Goal: Information Seeking & Learning: Check status

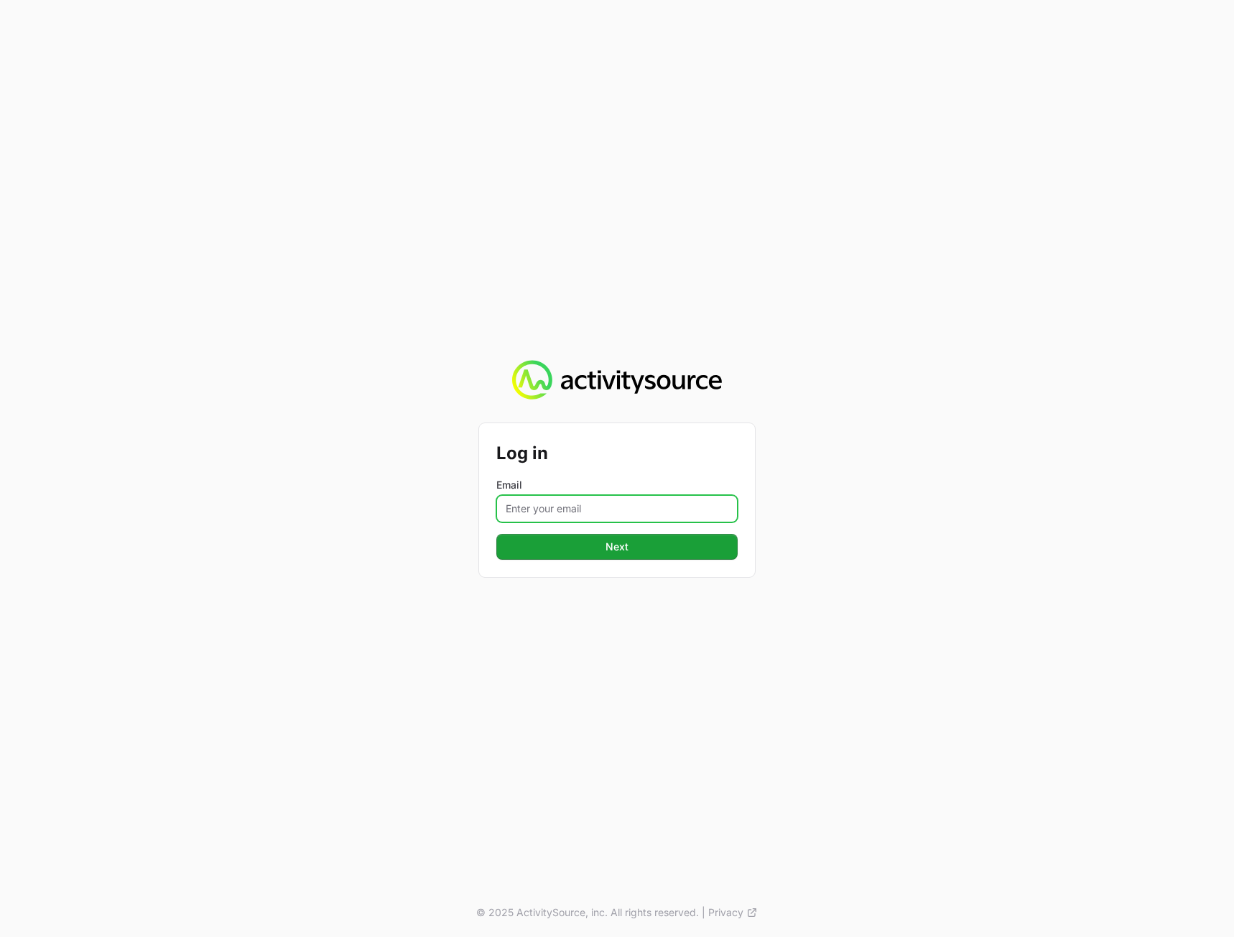
click at [622, 521] on input "Email" at bounding box center [616, 508] width 241 height 27
type input "peter@activitysource.com"
click at [939, 521] on div "Log in Email peter@activitysource.com Next © 2025 ActivitySource, inc. All righ…" at bounding box center [617, 468] width 1234 height 937
click at [629, 546] on button "Next" at bounding box center [616, 547] width 241 height 26
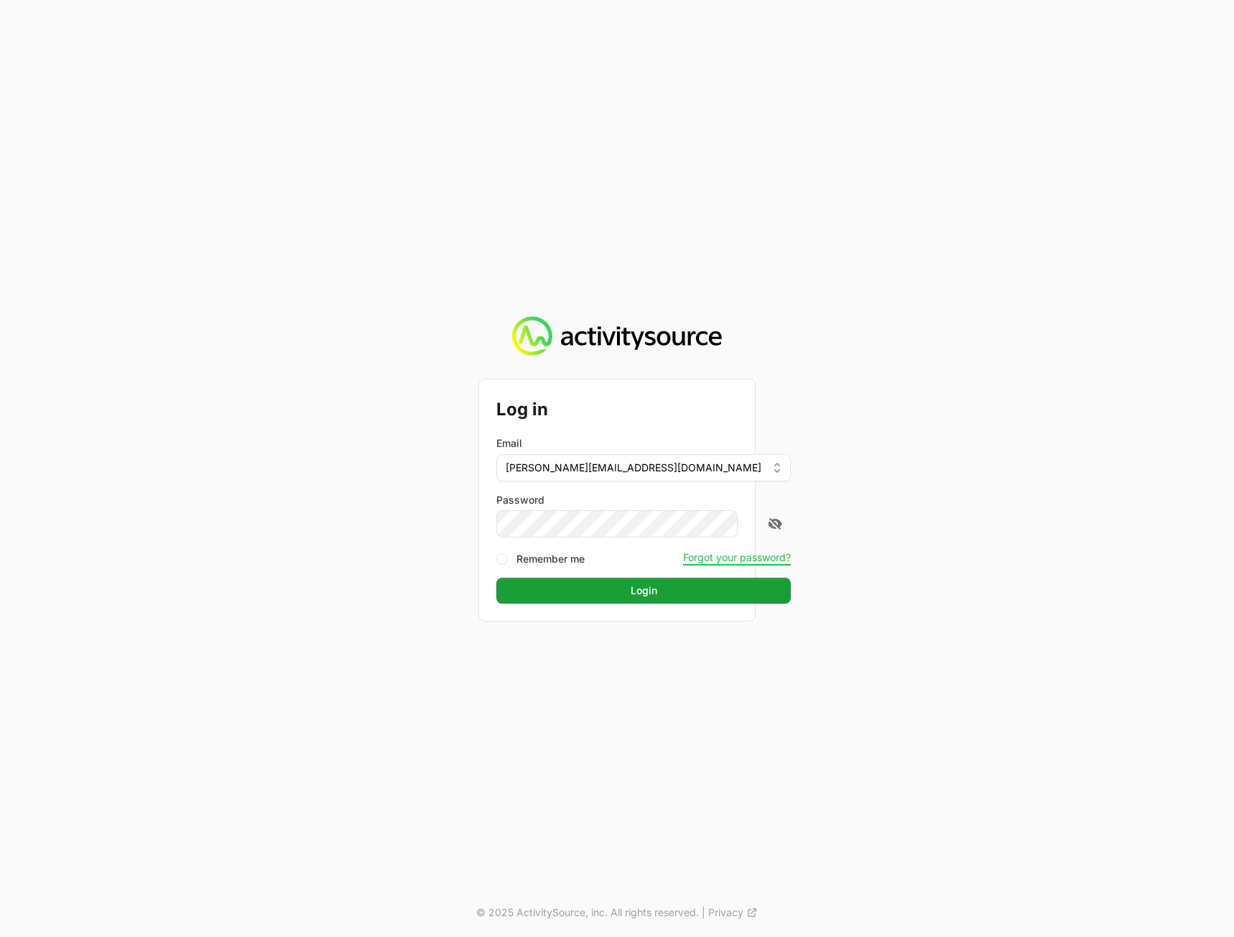
drag, startPoint x: 1004, startPoint y: 514, endPoint x: 787, endPoint y: 596, distance: 231.5
click at [1003, 514] on div "Log in Email peter@activitysource.com Password Remember me Forgot your password…" at bounding box center [617, 468] width 1234 height 937
click at [658, 601] on button "Login" at bounding box center [643, 591] width 295 height 26
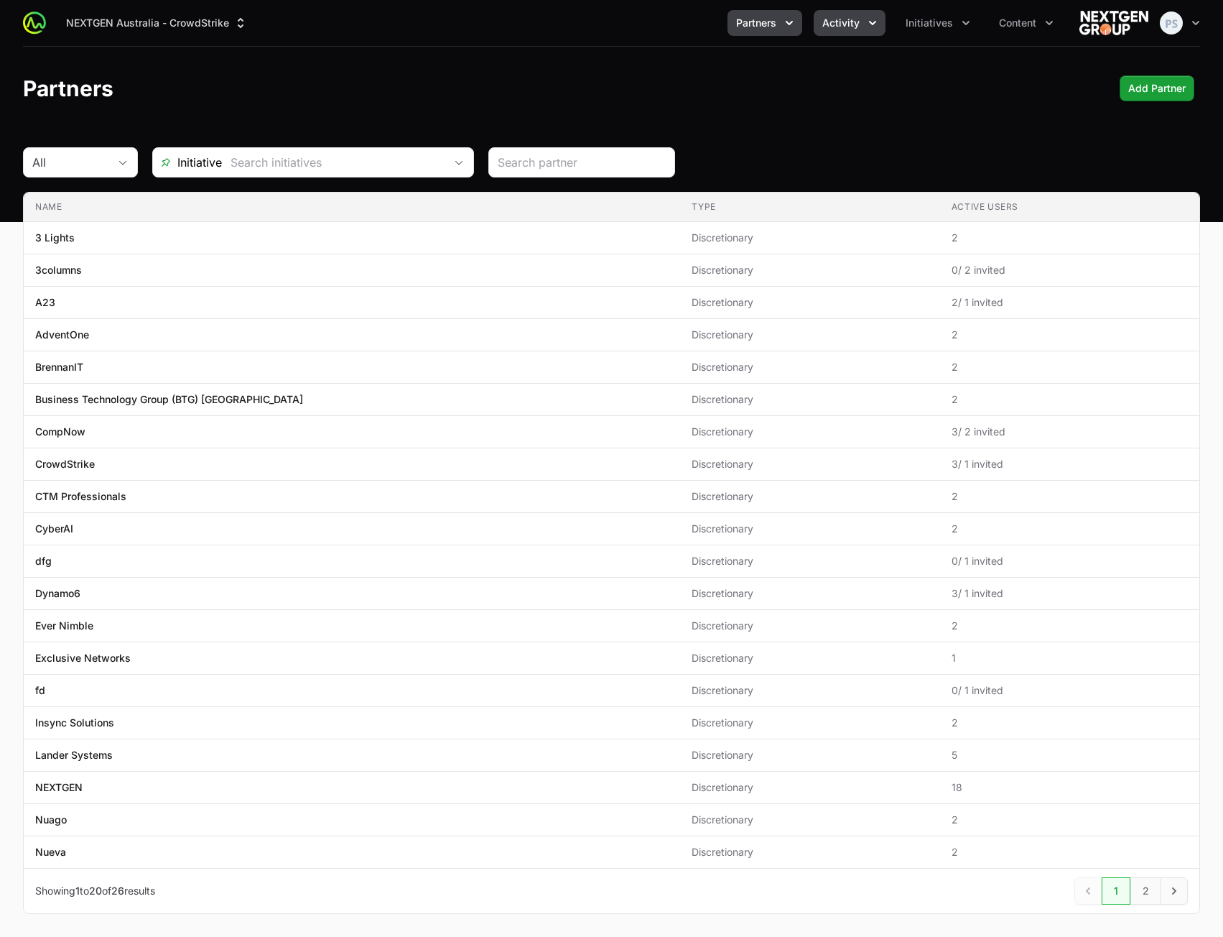
click at [844, 34] on button "Activity" at bounding box center [850, 23] width 72 height 26
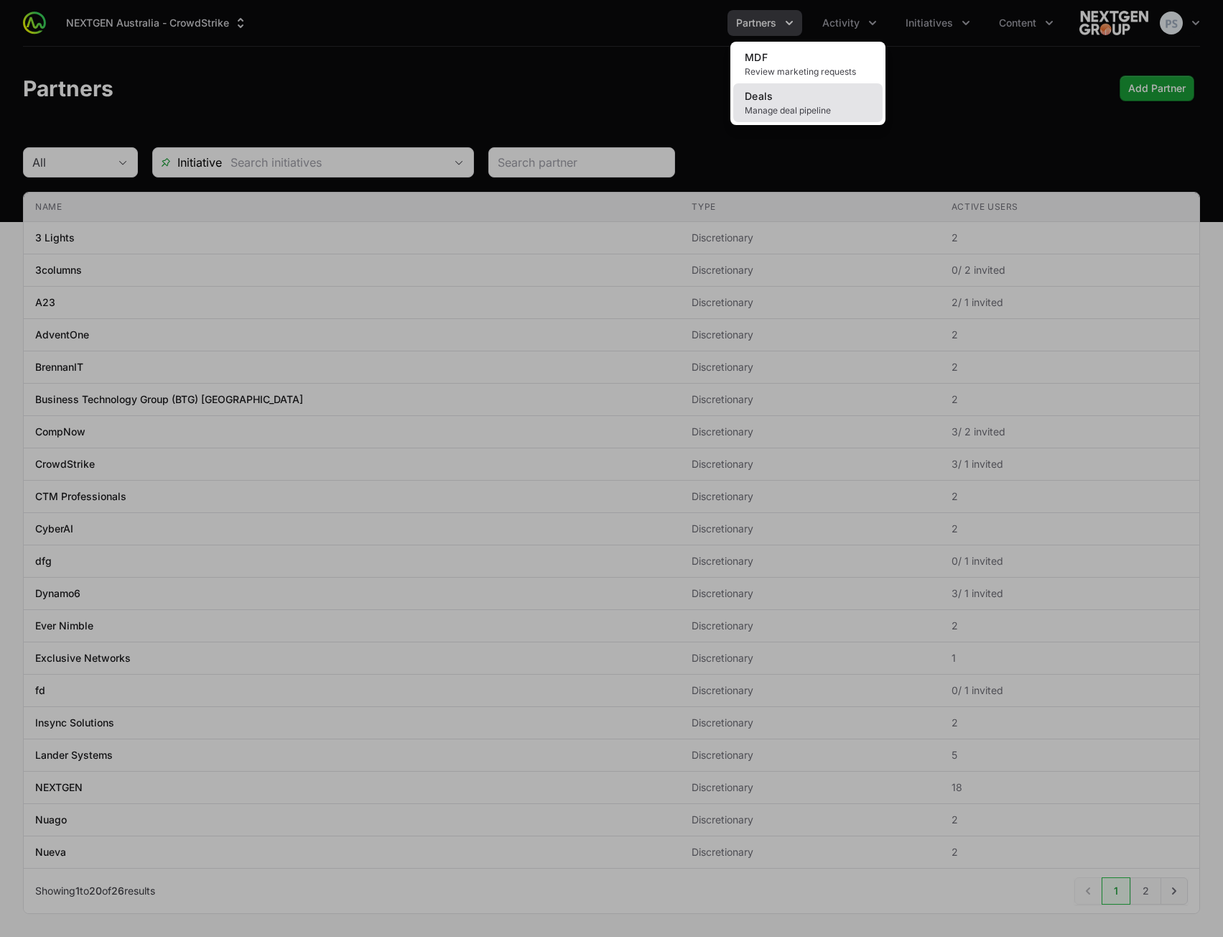
click at [835, 94] on link "Deals Manage deal pipeline" at bounding box center [807, 102] width 149 height 39
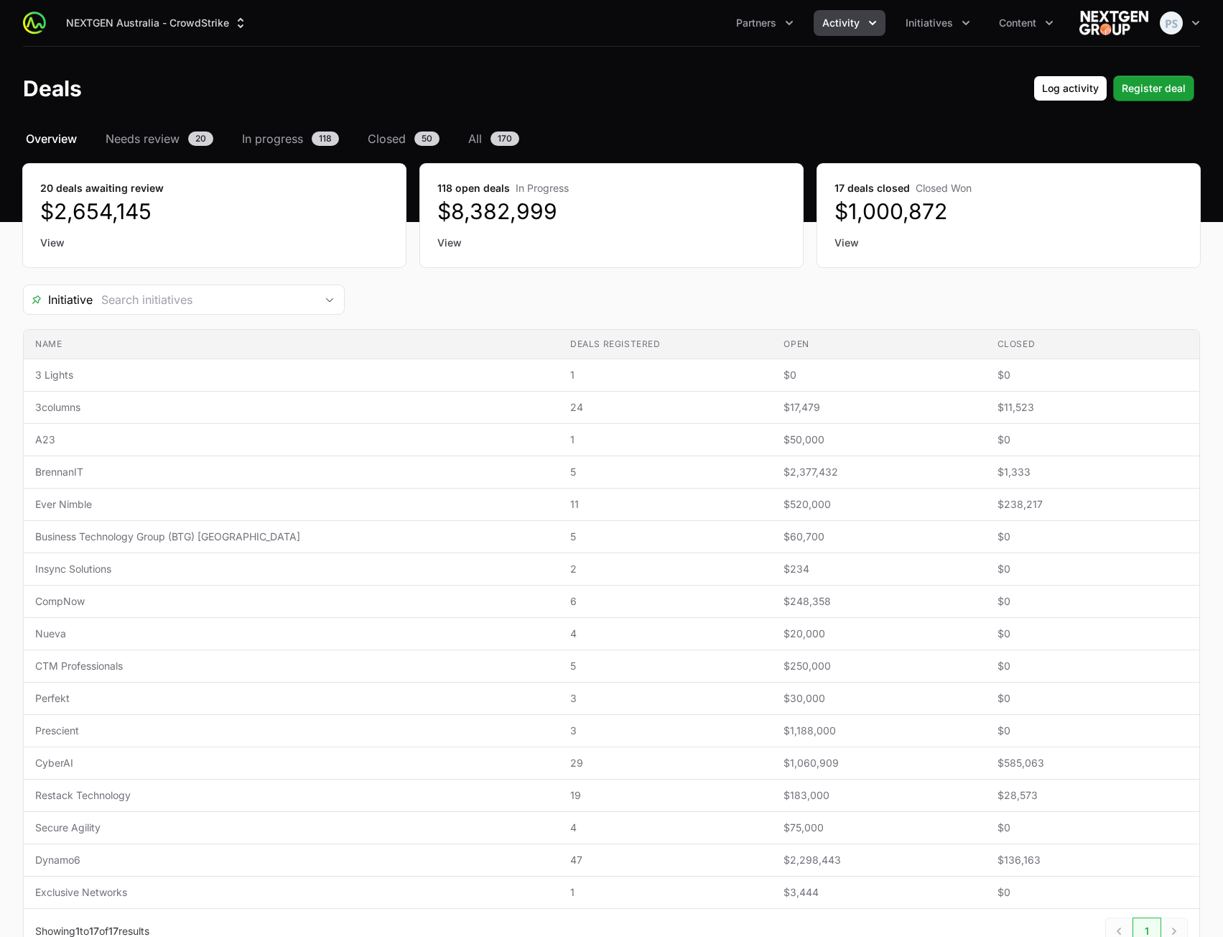
click at [465, 134] on nav "Overview Needs review 20 In progress 118 Closed 50 All 170" at bounding box center [611, 138] width 1177 height 17
click at [478, 135] on span "All" at bounding box center [475, 138] width 14 height 17
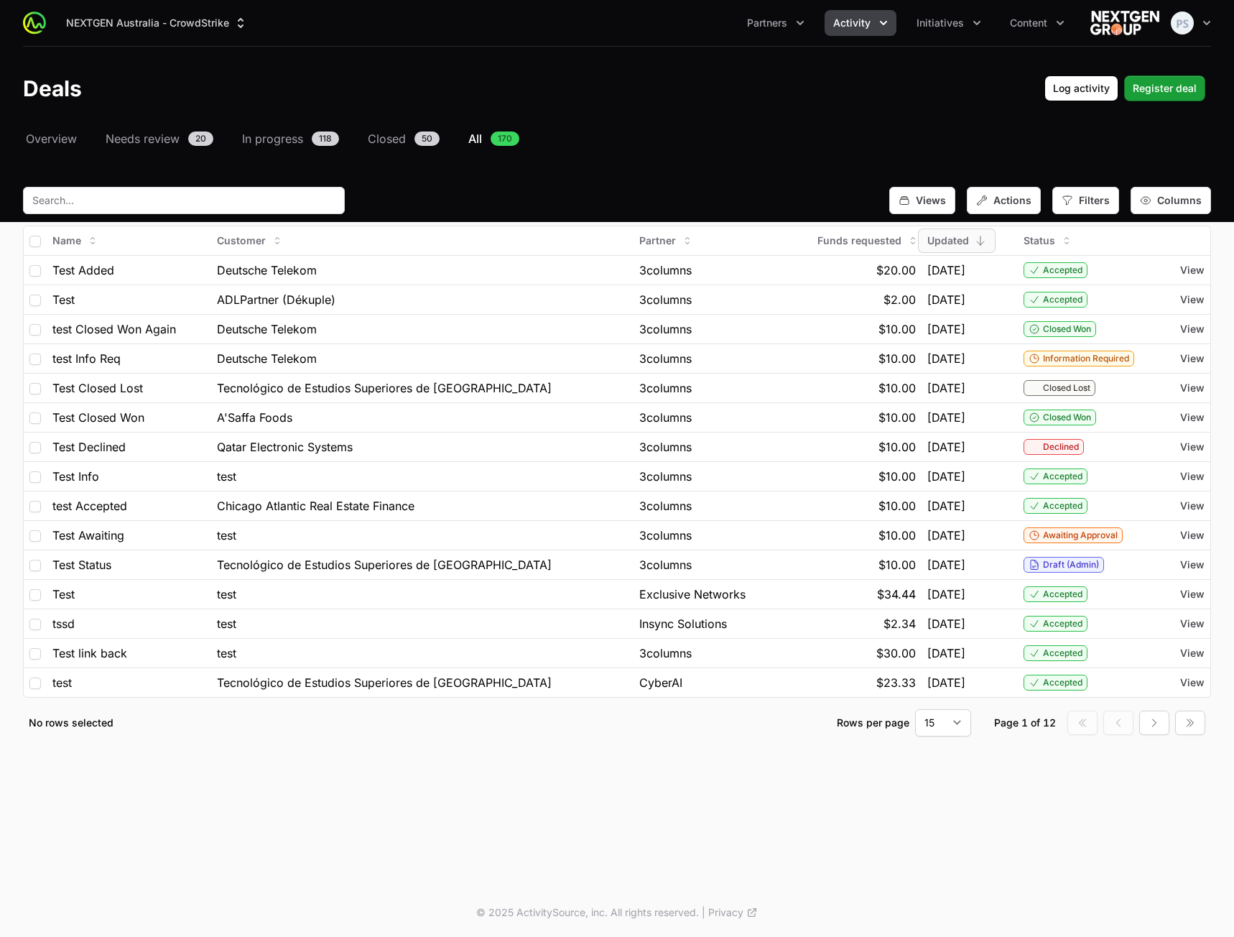
click at [705, 128] on header "Deals Log activity Register deal" at bounding box center [617, 88] width 1234 height 83
click at [1160, 199] on span "Columns" at bounding box center [1179, 200] width 45 height 14
click at [1164, 199] on span "Columns" at bounding box center [1179, 200] width 45 height 14
click at [903, 203] on icon "button" at bounding box center [904, 200] width 11 height 11
click at [909, 199] on icon "button" at bounding box center [904, 201] width 9 height 8
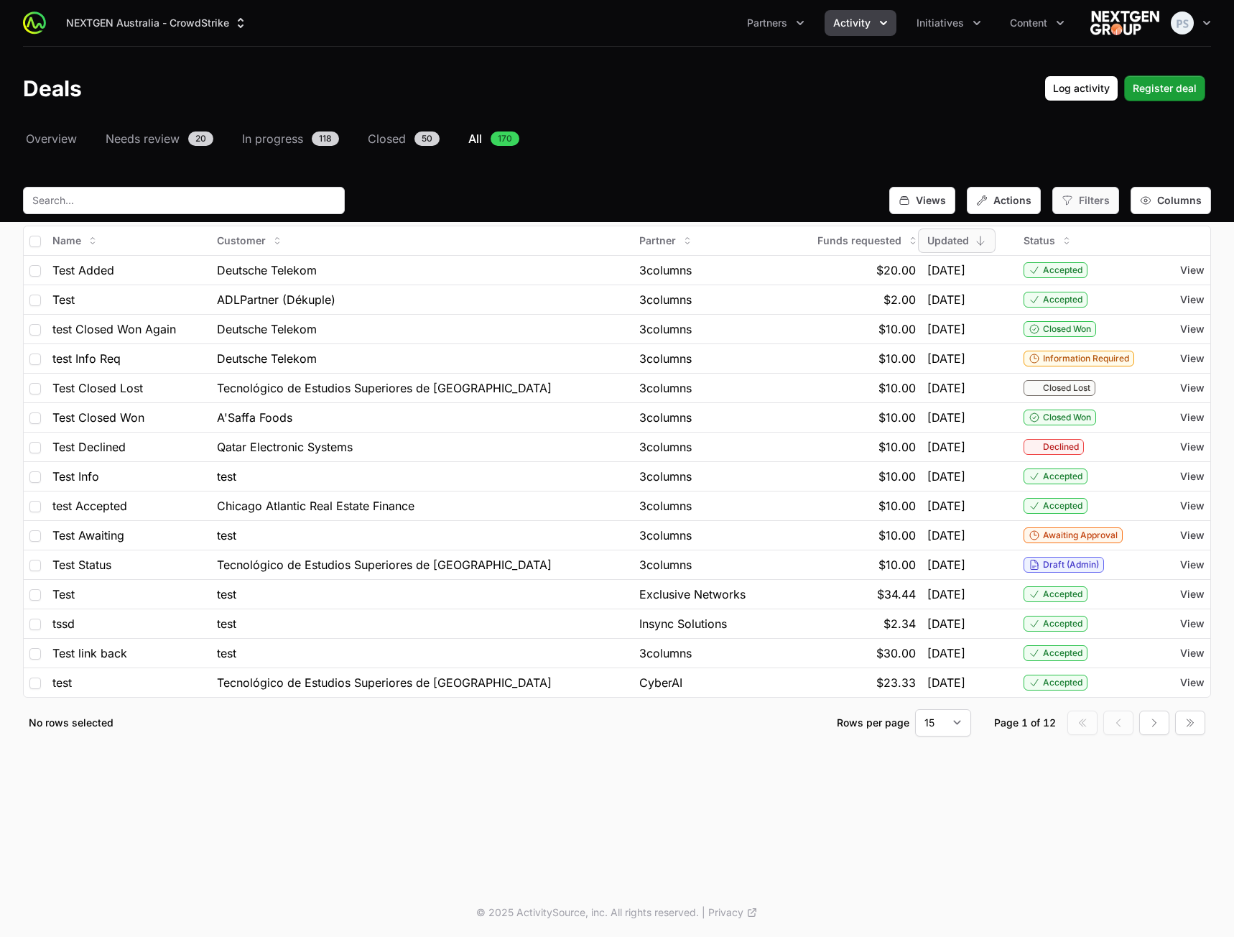
click at [1088, 198] on span "Filters" at bounding box center [1094, 200] width 31 height 14
click at [1105, 288] on span "Initiatives" at bounding box center [1101, 286] width 45 height 14
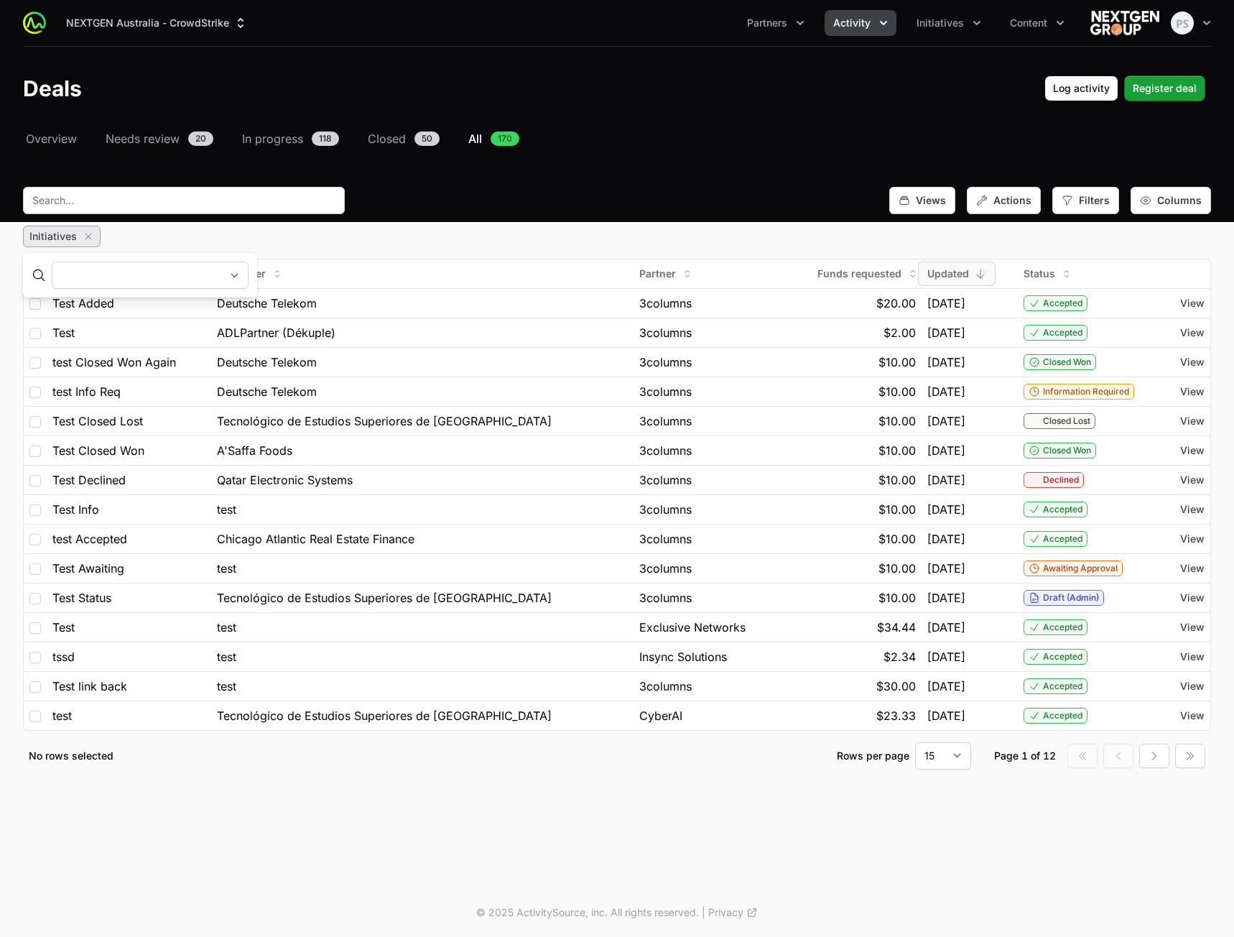
click at [211, 264] on select "NEXTGEN Crowdstrike APEX Crowdstrike Apex 2024 NextGen Apex 2024 - Demo / Testi…" at bounding box center [150, 274] width 197 height 27
click at [52, 261] on select "NEXTGEN Crowdstrike APEX Crowdstrike Apex 2024 NextGen Apex 2024 - Demo / Testi…" at bounding box center [150, 274] width 197 height 27
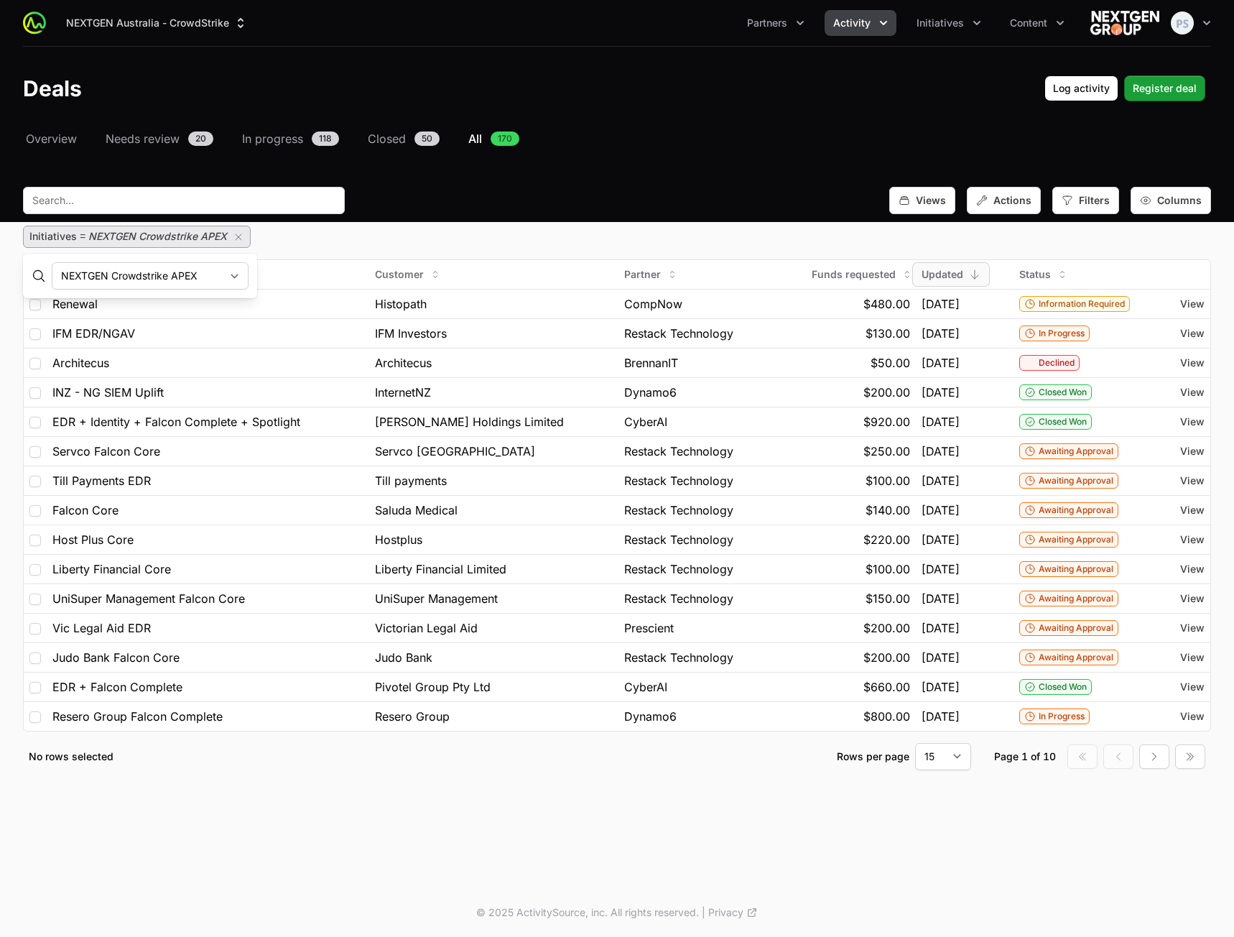
click at [190, 275] on select "NEXTGEN Crowdstrike APEX Crowdstrike Apex 2024 NextGen Apex 2024 - Demo / Testi…" at bounding box center [150, 275] width 197 height 27
click at [52, 262] on select "NEXTGEN Crowdstrike APEX Crowdstrike Apex 2024 NextGen Apex 2024 - Demo / Testi…" at bounding box center [150, 275] width 197 height 27
click at [178, 280] on select "NEXTGEN Crowdstrike APEX Crowdstrike Apex 2024 NextGen Apex 2024 - Demo / Testi…" at bounding box center [150, 275] width 197 height 27
click at [52, 262] on select "NEXTGEN Crowdstrike APEX Crowdstrike Apex 2024 NextGen Apex 2024 - Demo / Testi…" at bounding box center [150, 275] width 197 height 27
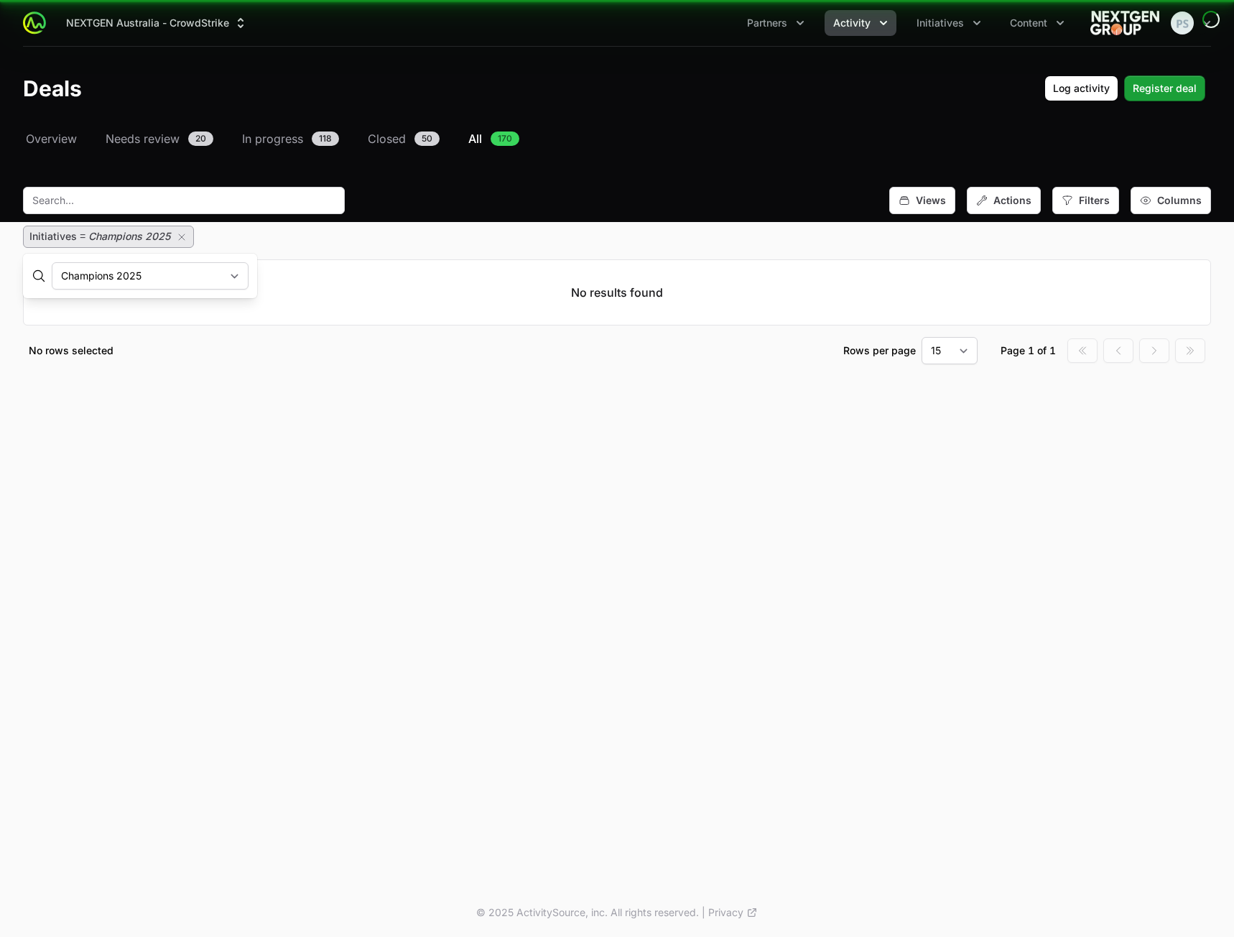
click at [181, 279] on select "NEXTGEN Crowdstrike APEX Crowdstrike Apex 2024 NextGen Apex 2024 - Demo / Testi…" at bounding box center [150, 275] width 197 height 27
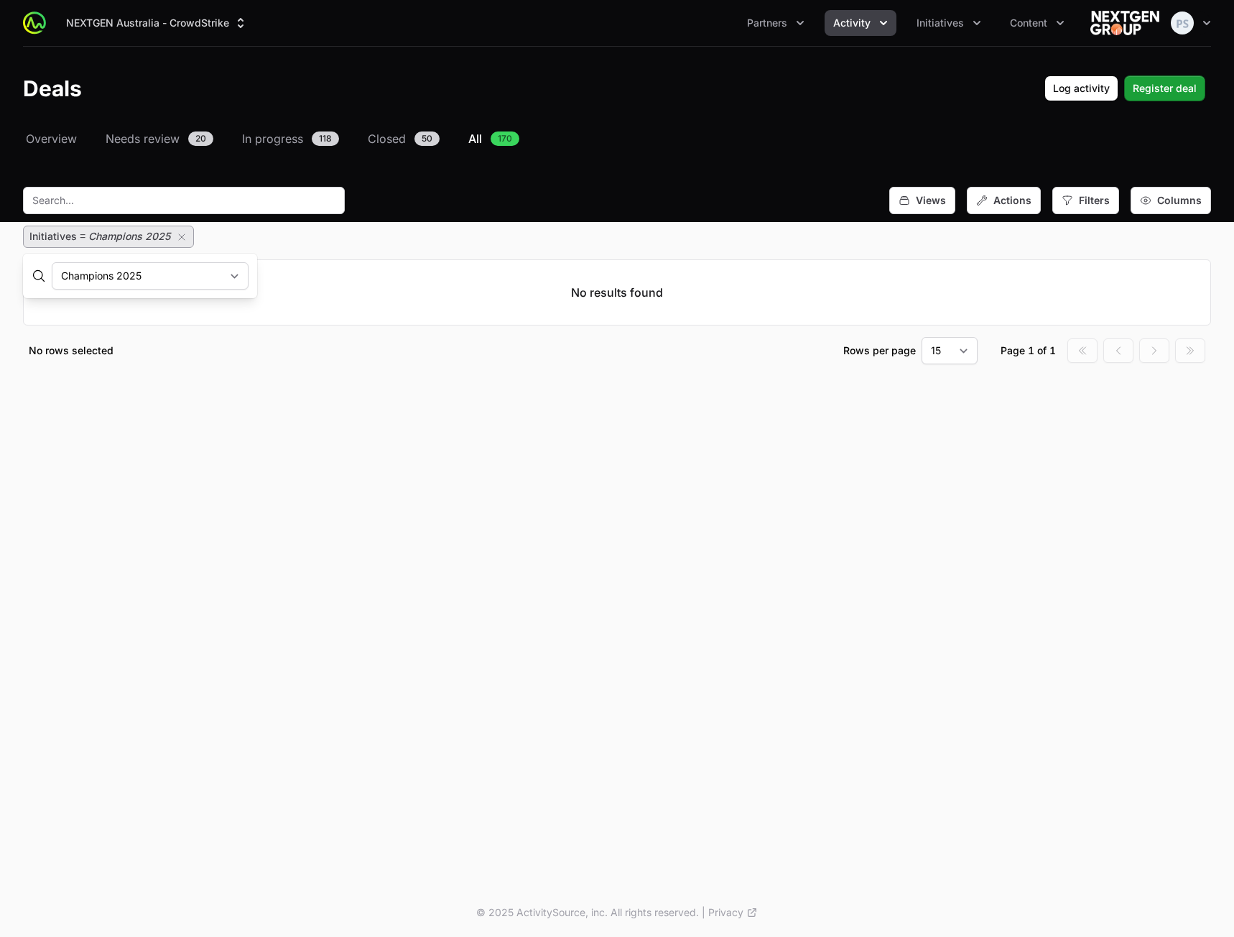
select select "56903822-f3fd-4f50-a243-53784213643d"
click at [52, 262] on select "NEXTGEN Crowdstrike APEX Crowdstrike Apex 2024 NextGen Apex 2024 - Demo / Testi…" at bounding box center [150, 275] width 197 height 27
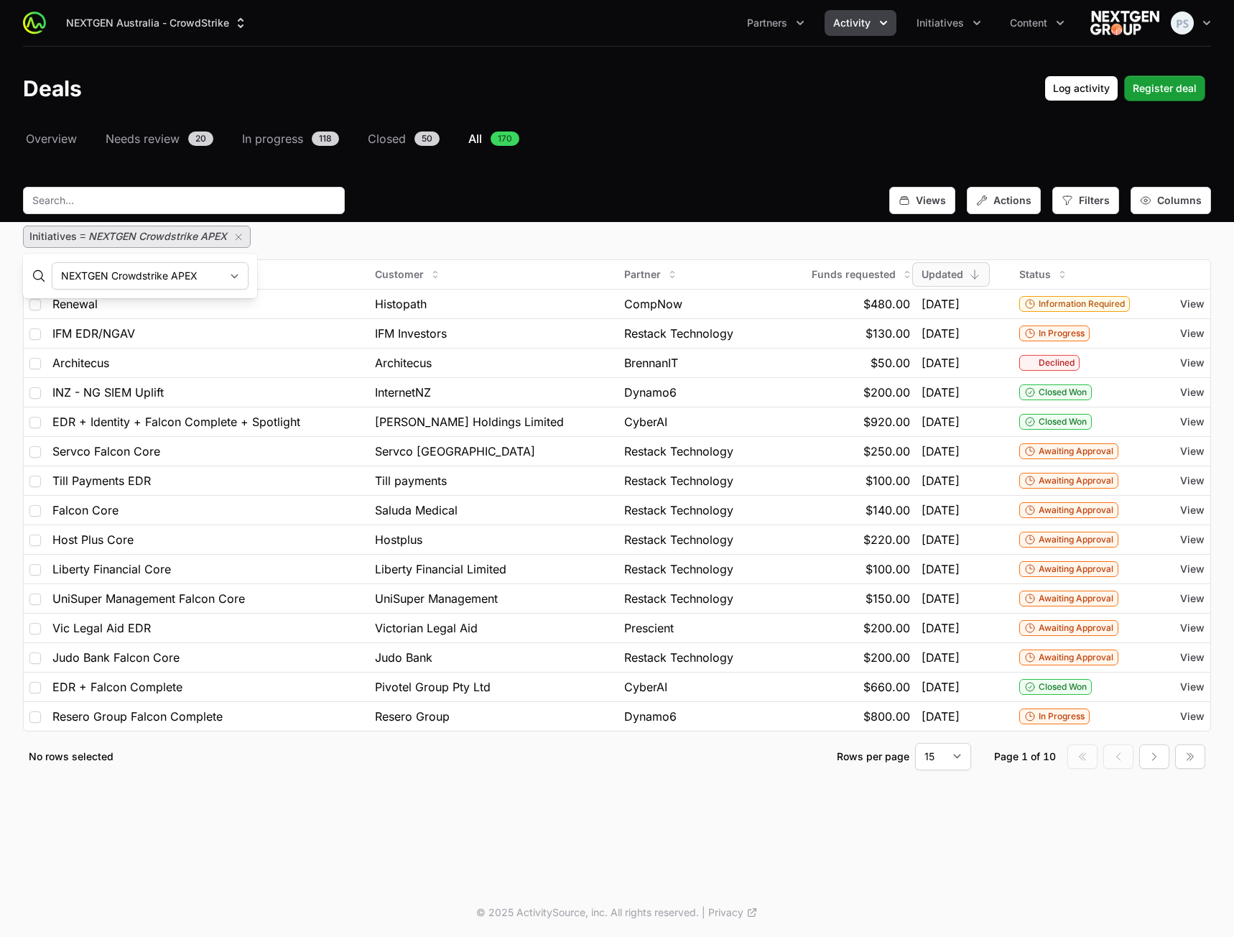
click at [254, 228] on div "Initiatives = NEXTGEN Crowdstrike APEX" at bounding box center [617, 237] width 1188 height 22
click at [234, 236] on icon "button" at bounding box center [238, 236] width 11 height 11
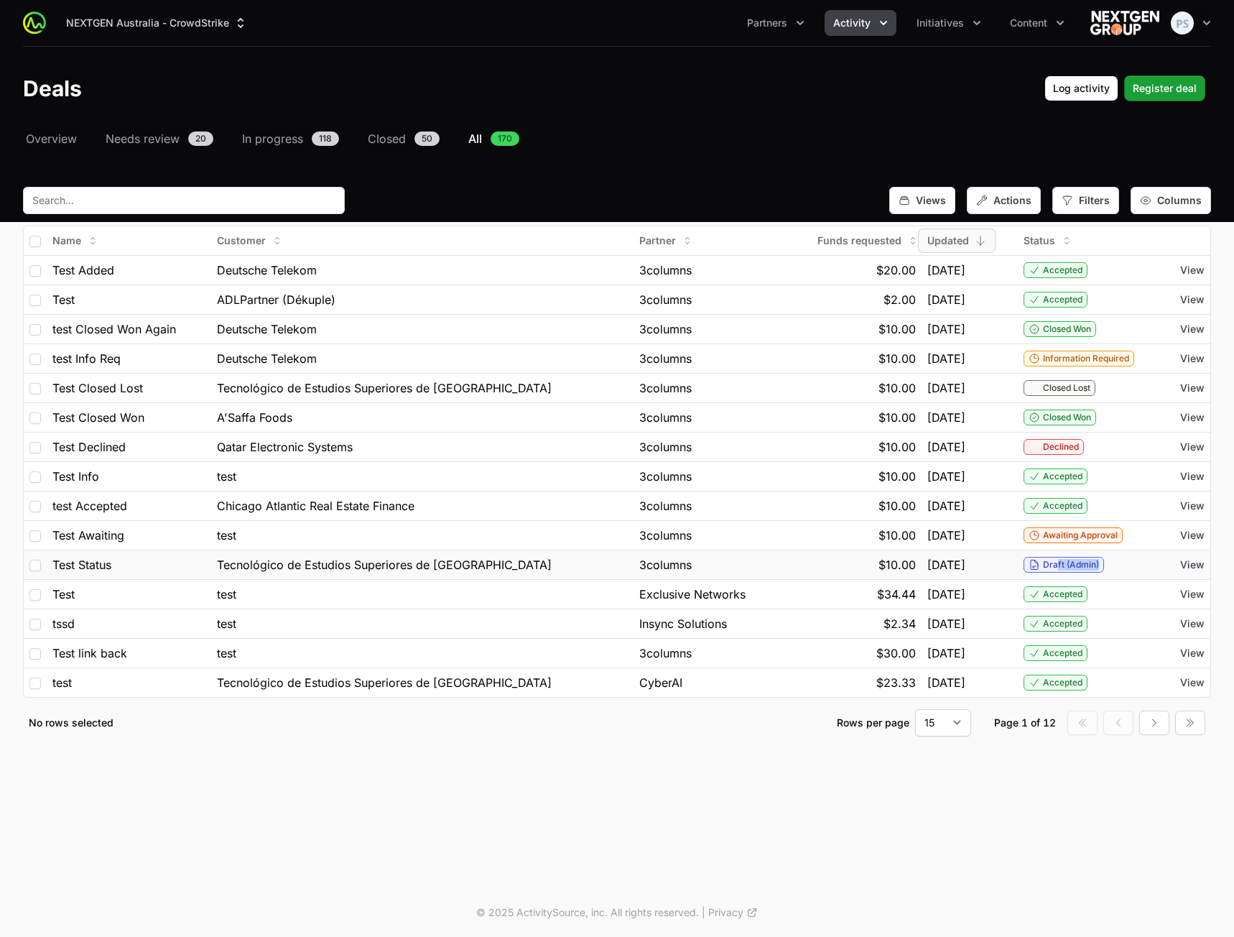
drag, startPoint x: 1050, startPoint y: 566, endPoint x: 1103, endPoint y: 560, distance: 53.6
click at [1103, 560] on div "Draft (Admin)" at bounding box center [1092, 565] width 137 height 16
click at [1050, 785] on div "NEXTGEN Australia - CrowdStrike Partners Activity Initiatives Content Open user…" at bounding box center [617, 444] width 1234 height 888
click at [1085, 196] on span "Filters" at bounding box center [1094, 200] width 31 height 14
click at [1085, 195] on span "Filters" at bounding box center [1094, 200] width 31 height 14
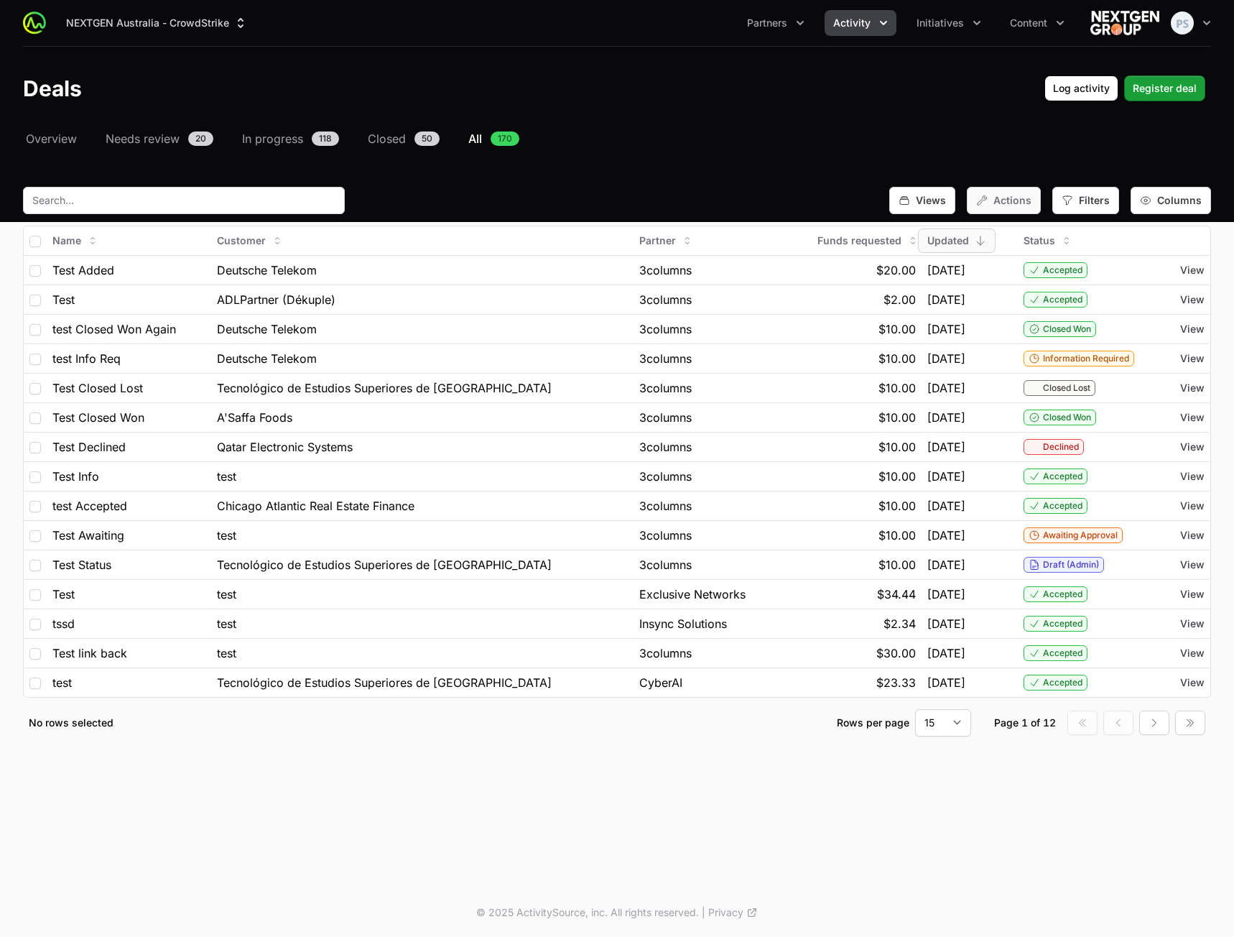
click at [994, 188] on div "Actions" at bounding box center [1004, 200] width 74 height 27
click at [989, 164] on div "Select a tab Overview Needs review In progress Closed All Overview Needs review…" at bounding box center [617, 450] width 1234 height 641
click at [1162, 199] on span "Columns" at bounding box center [1179, 200] width 45 height 14
click at [1162, 197] on span "Columns" at bounding box center [1179, 200] width 45 height 14
click at [1083, 200] on span "Filters" at bounding box center [1094, 200] width 31 height 14
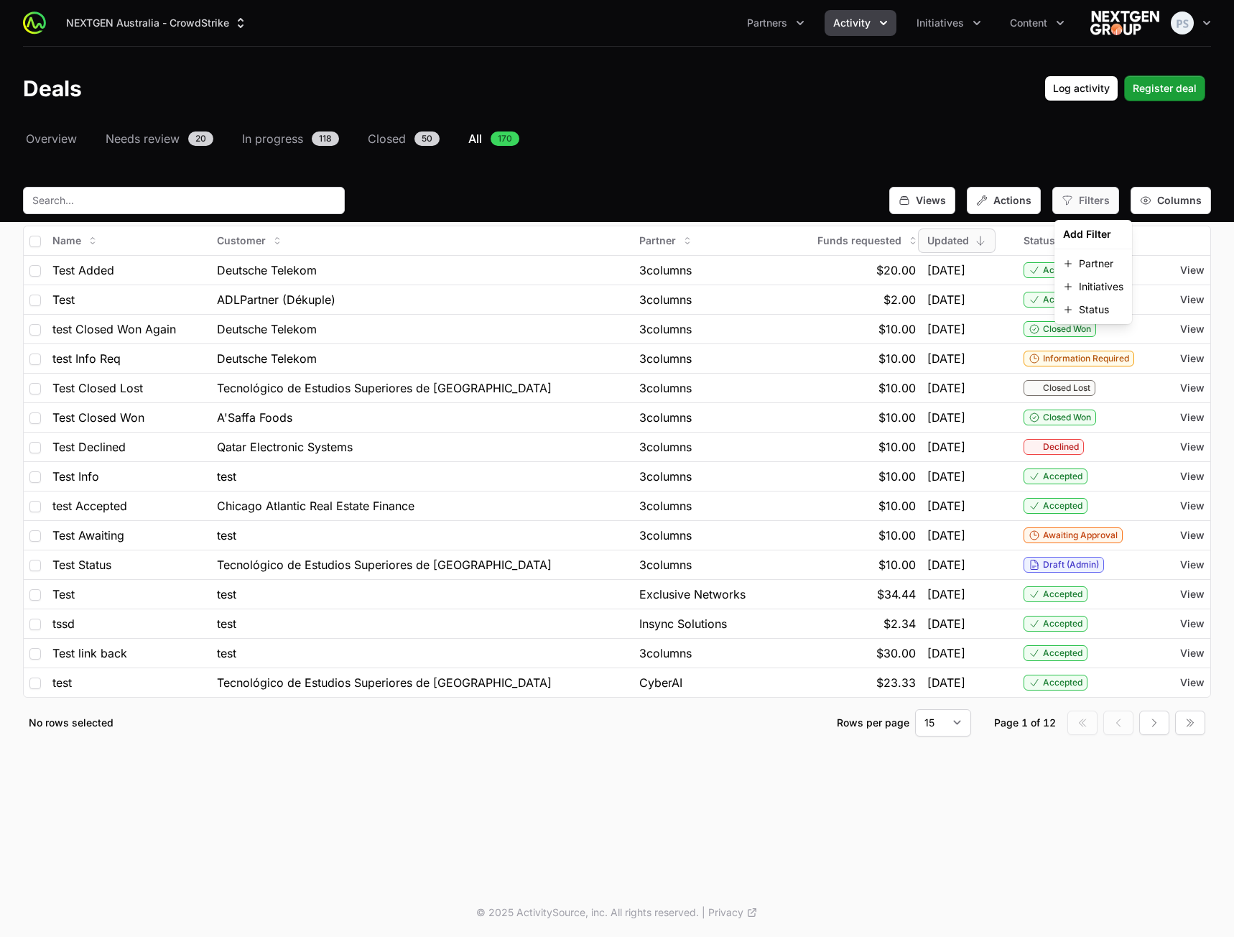
click at [1083, 200] on span "Filters" at bounding box center [1094, 200] width 31 height 14
drag, startPoint x: 772, startPoint y: 835, endPoint x: 856, endPoint y: 809, distance: 87.5
click at [772, 835] on div "NEXTGEN Australia - CrowdStrike Partners Activity Initiatives Content Open user…" at bounding box center [617, 444] width 1234 height 888
click at [876, 687] on span "$23.33" at bounding box center [896, 682] width 40 height 17
click at [1187, 682] on span "View" at bounding box center [1192, 682] width 24 height 14
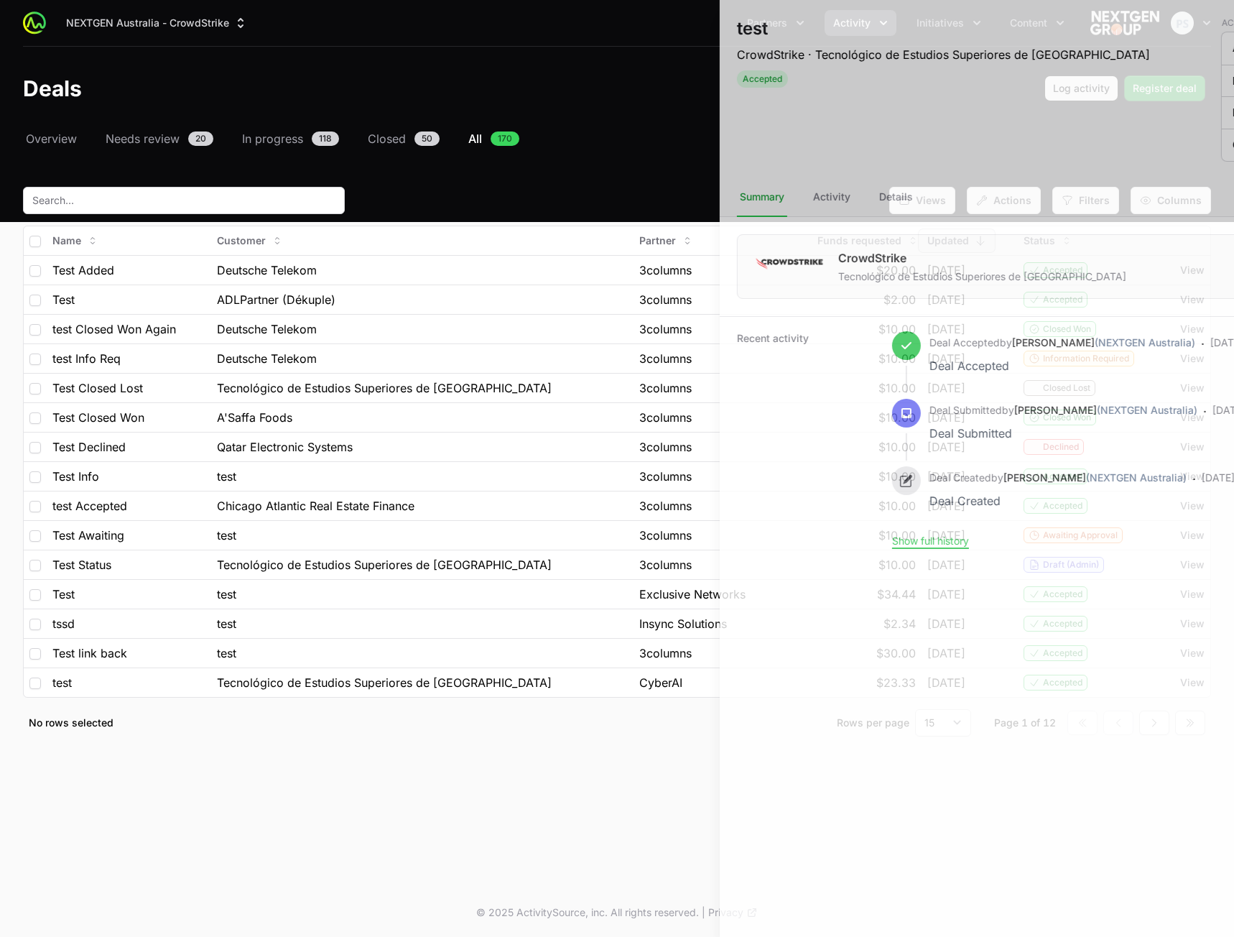
click at [460, 603] on div at bounding box center [617, 468] width 1234 height 937
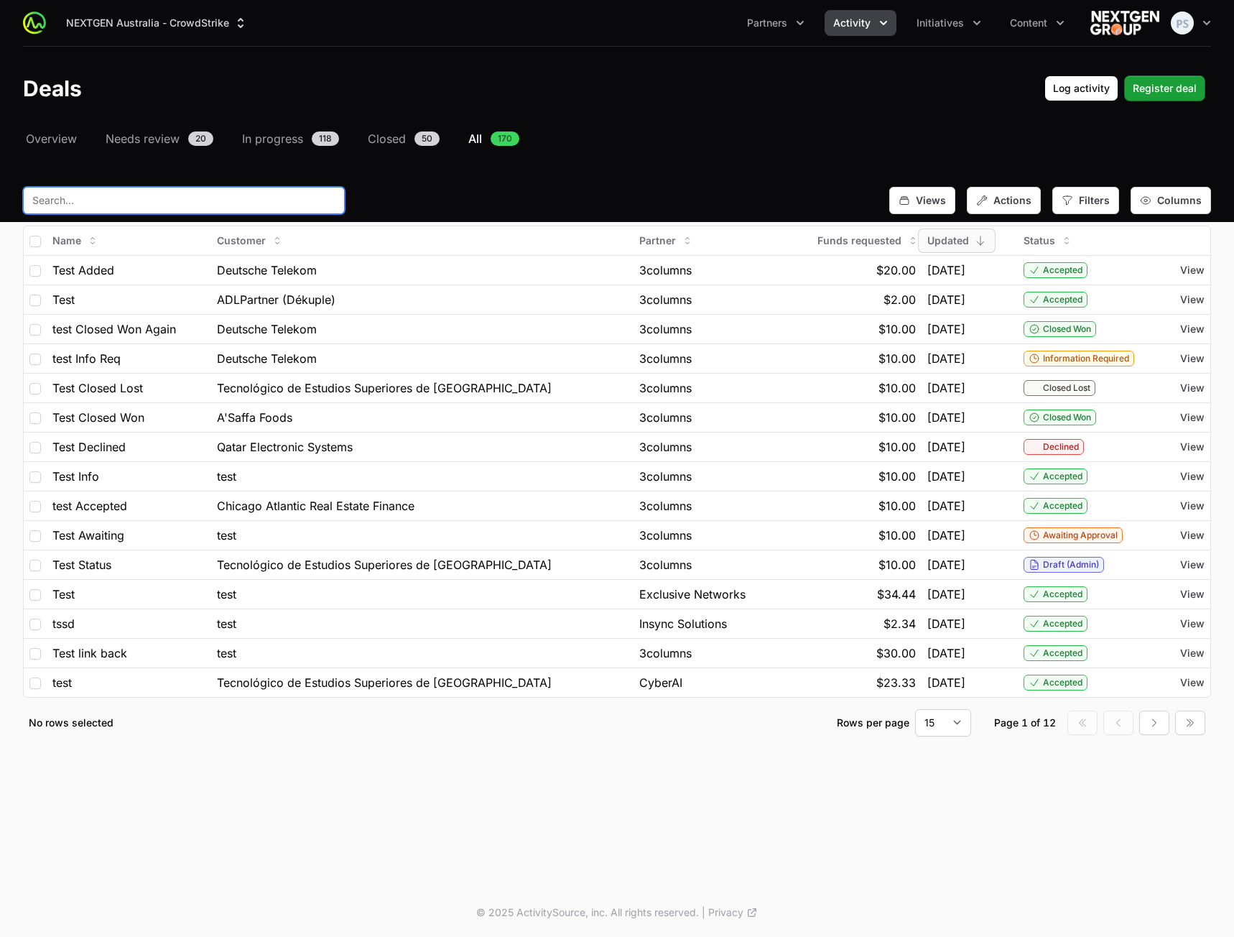
click at [147, 205] on input "text" at bounding box center [184, 200] width 322 height 27
click at [147, 204] on input "t" at bounding box center [184, 200] width 322 height 27
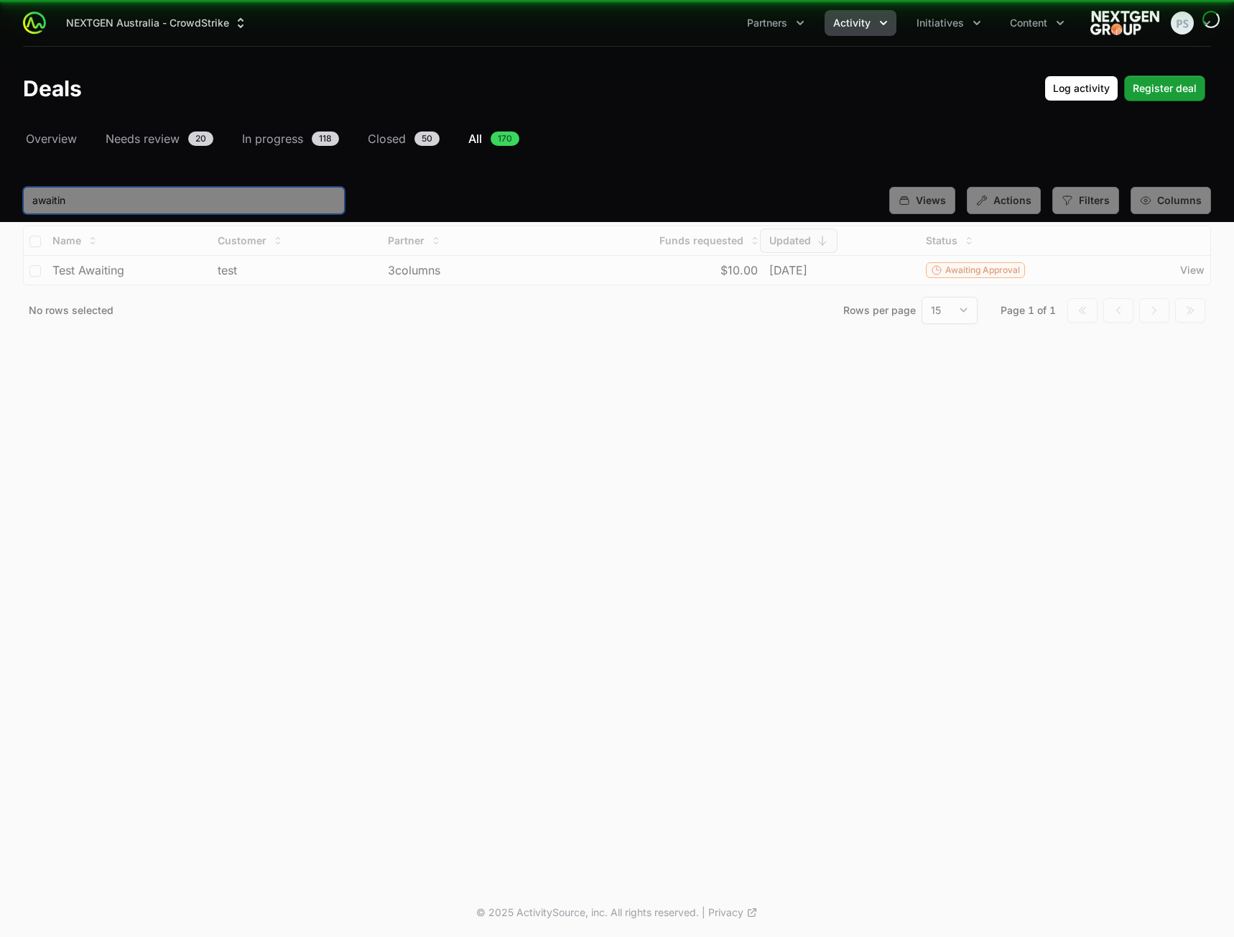
type input "awaiting"
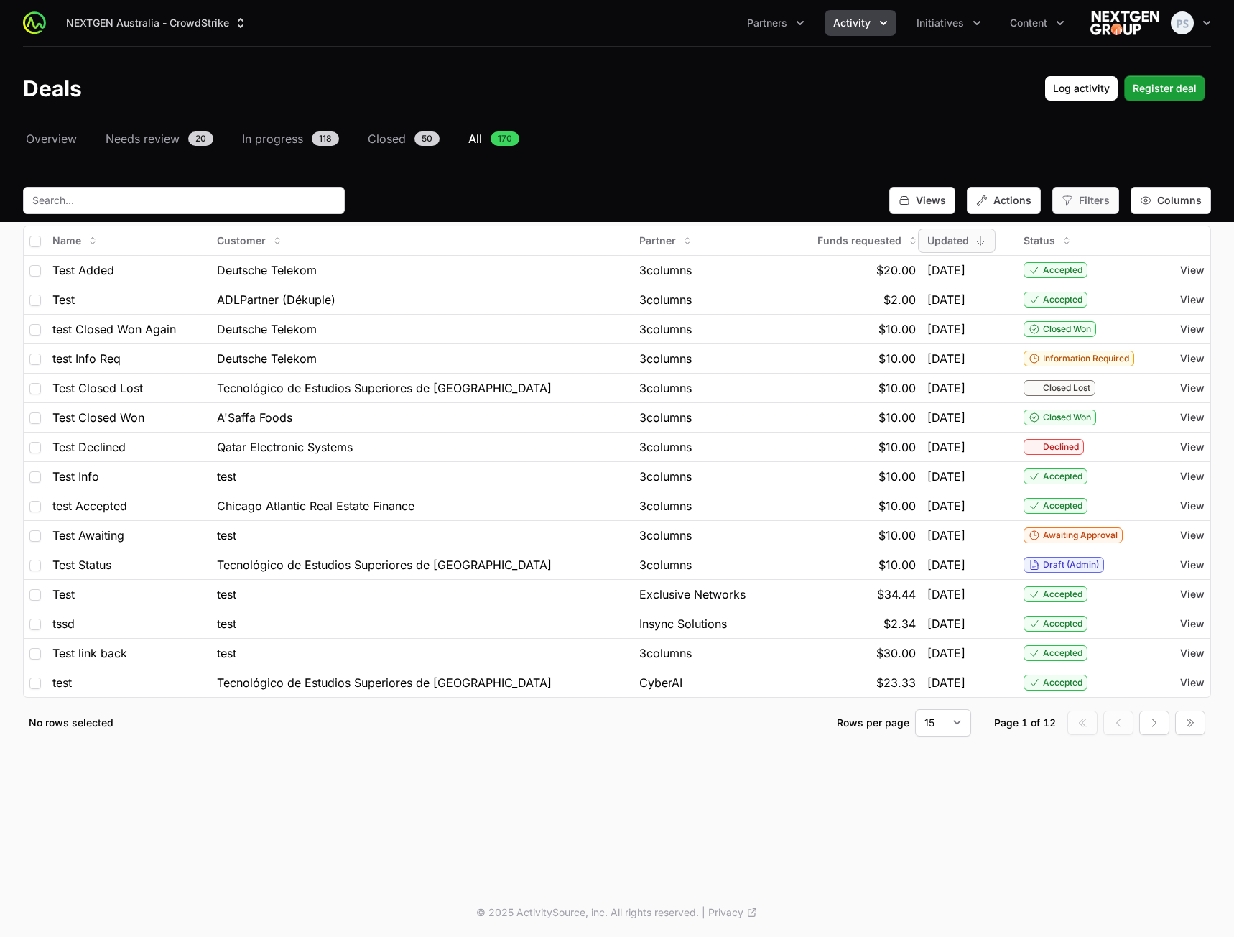
click at [1108, 205] on span "Filters" at bounding box center [1094, 200] width 31 height 14
click at [920, 144] on nav "Overview Needs review 20 In progress 118 Closed 50 All 170" at bounding box center [617, 138] width 1188 height 17
click at [1154, 719] on icon "button" at bounding box center [1154, 722] width 11 height 11
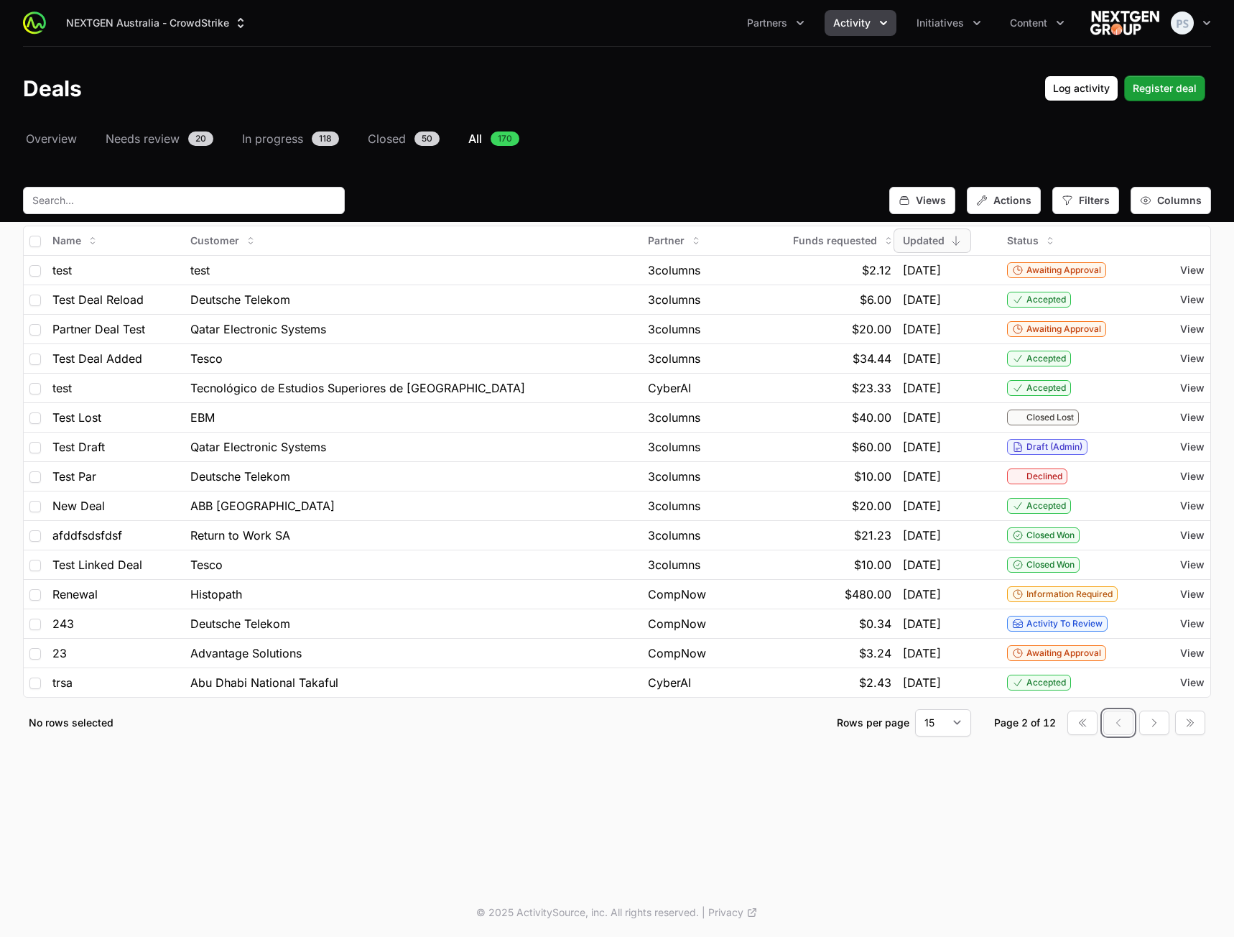
click at [1120, 723] on icon "button" at bounding box center [1118, 722] width 11 height 11
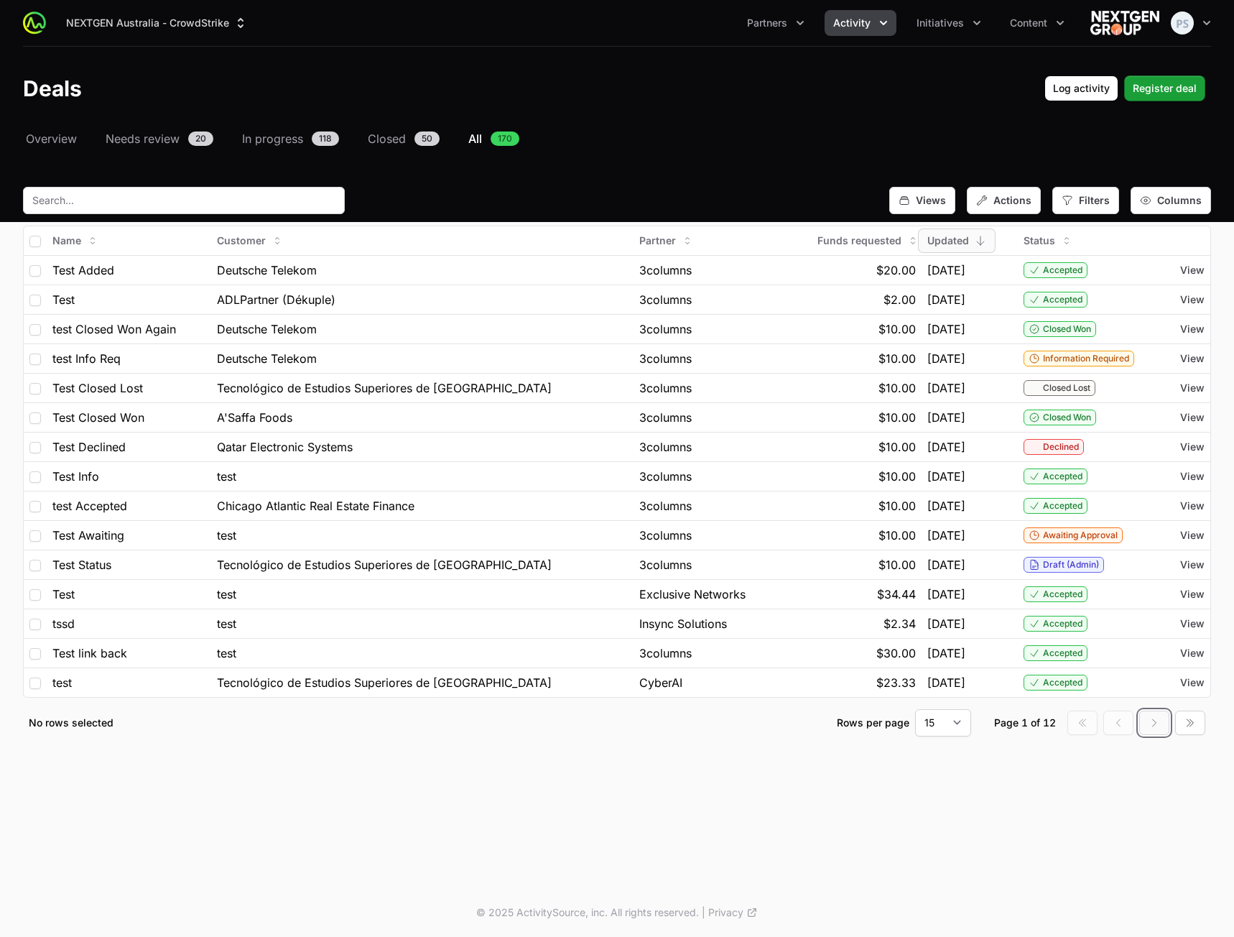
click at [1159, 724] on icon "button" at bounding box center [1154, 722] width 11 height 11
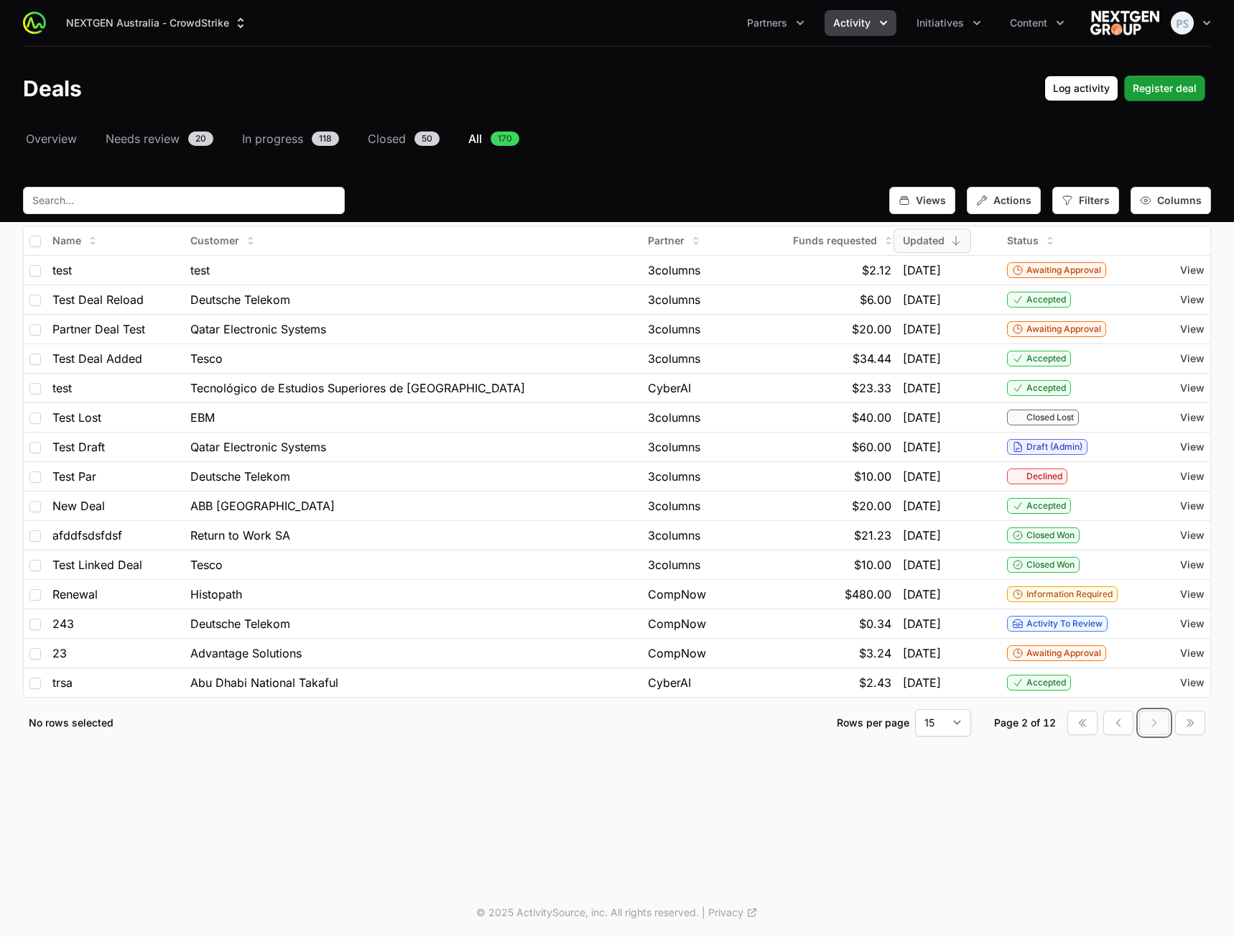
click at [1151, 720] on icon "button" at bounding box center [1154, 722] width 11 height 11
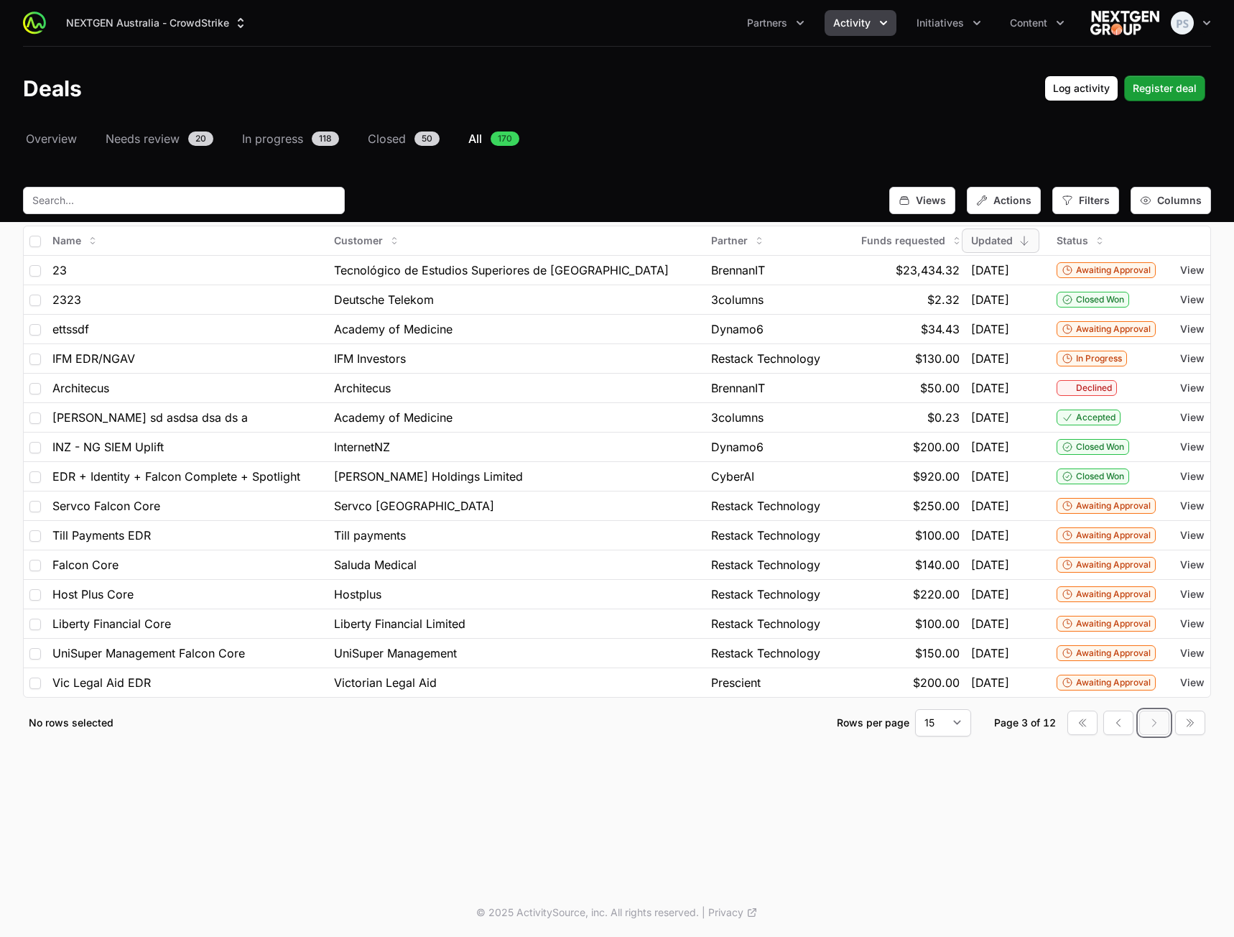
click at [1159, 725] on icon "button" at bounding box center [1154, 722] width 11 height 11
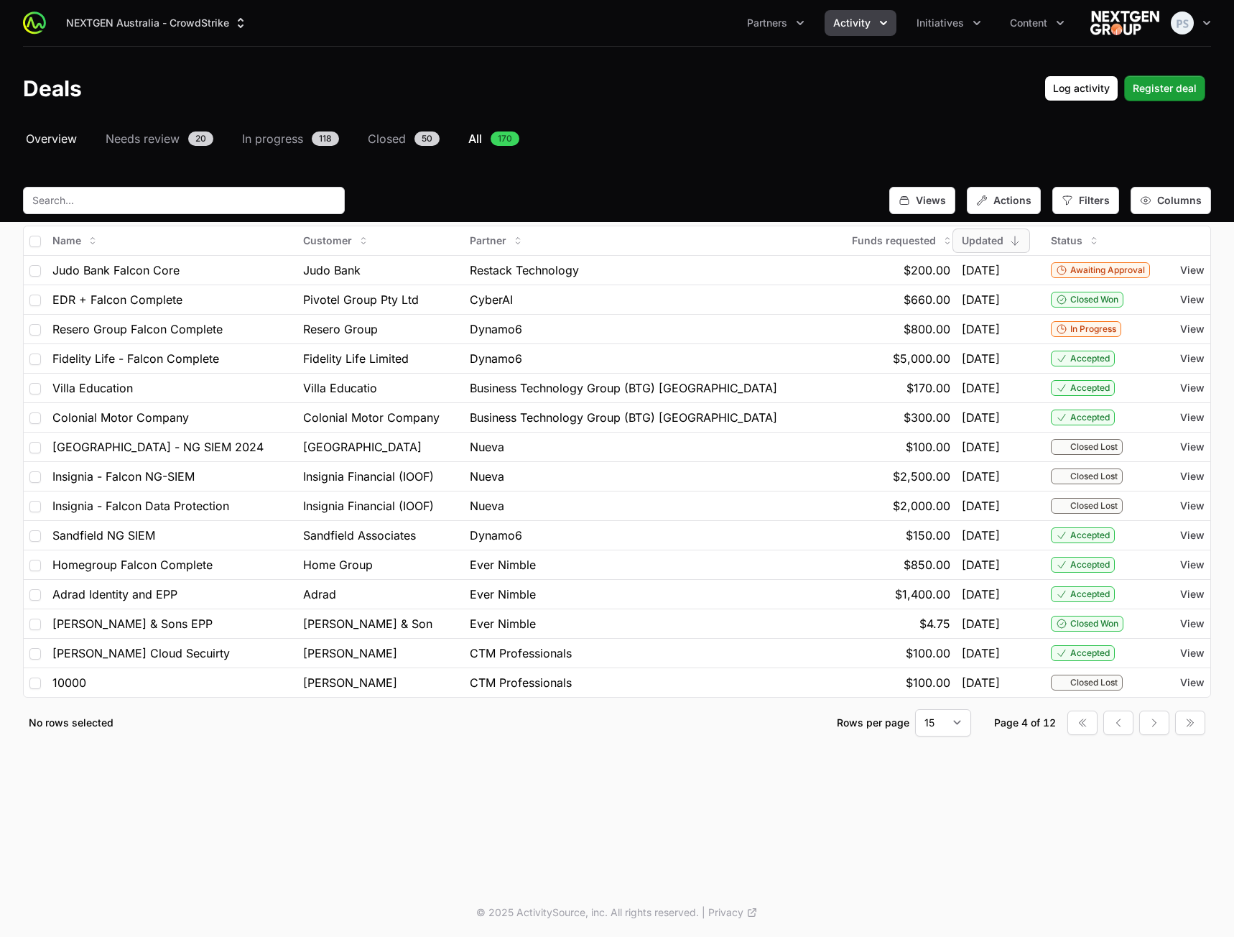
click at [62, 142] on span "Overview" at bounding box center [51, 138] width 51 height 17
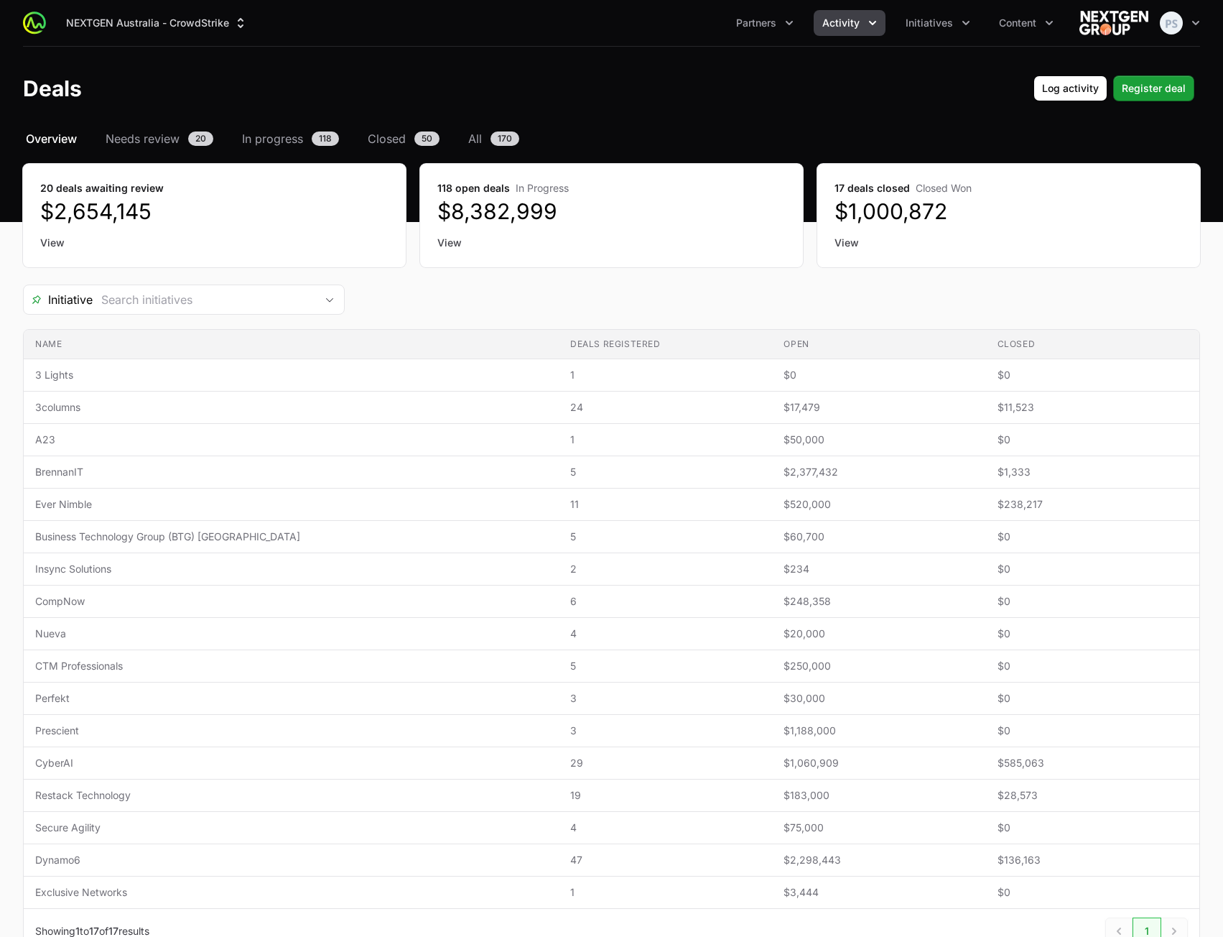
click at [528, 290] on div "Initiative" at bounding box center [611, 299] width 1177 height 30
click at [504, 98] on div "Deals Log activity Register deal" at bounding box center [611, 88] width 1177 height 26
click at [820, 16] on button "Activity" at bounding box center [850, 23] width 72 height 26
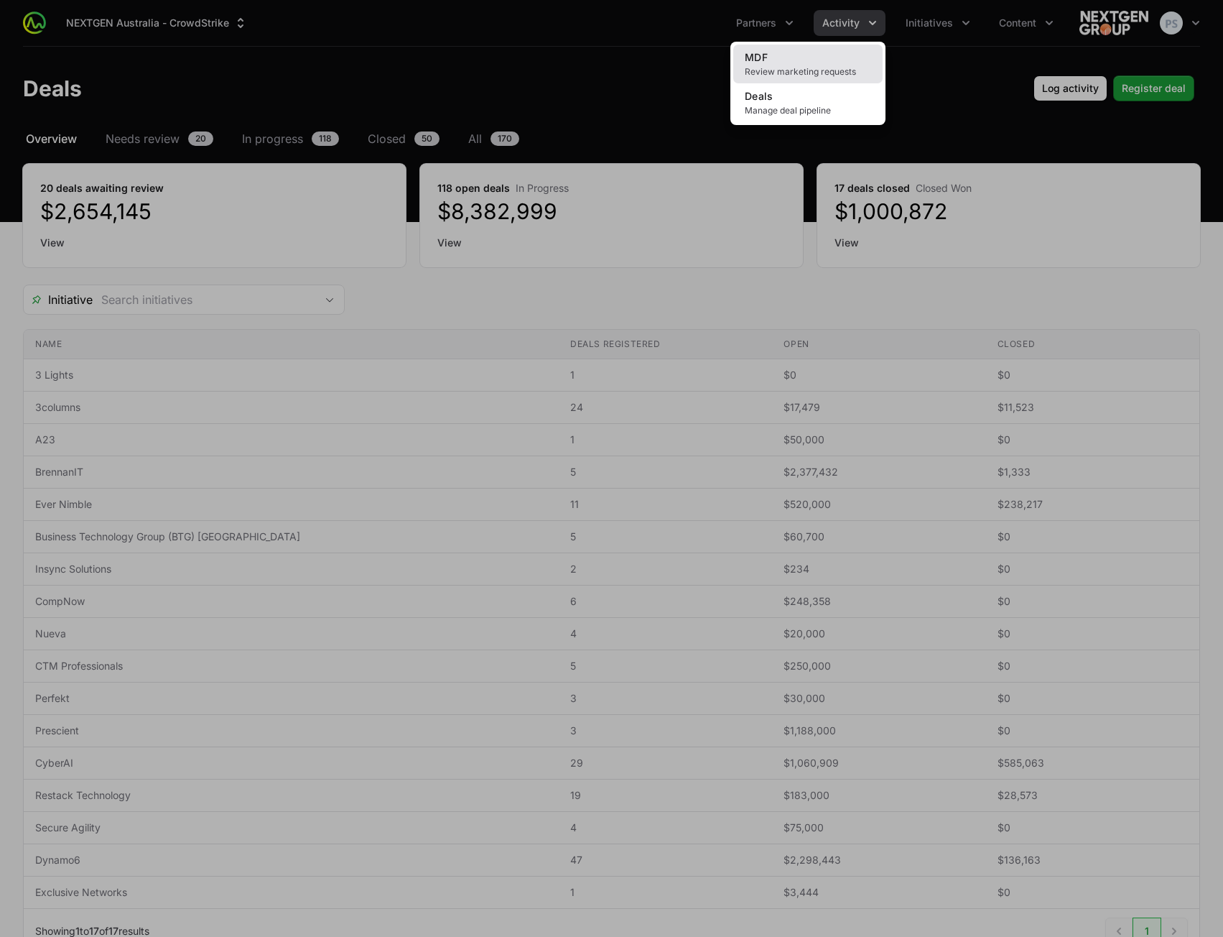
click at [806, 62] on link "MDF Review marketing requests" at bounding box center [807, 64] width 149 height 39
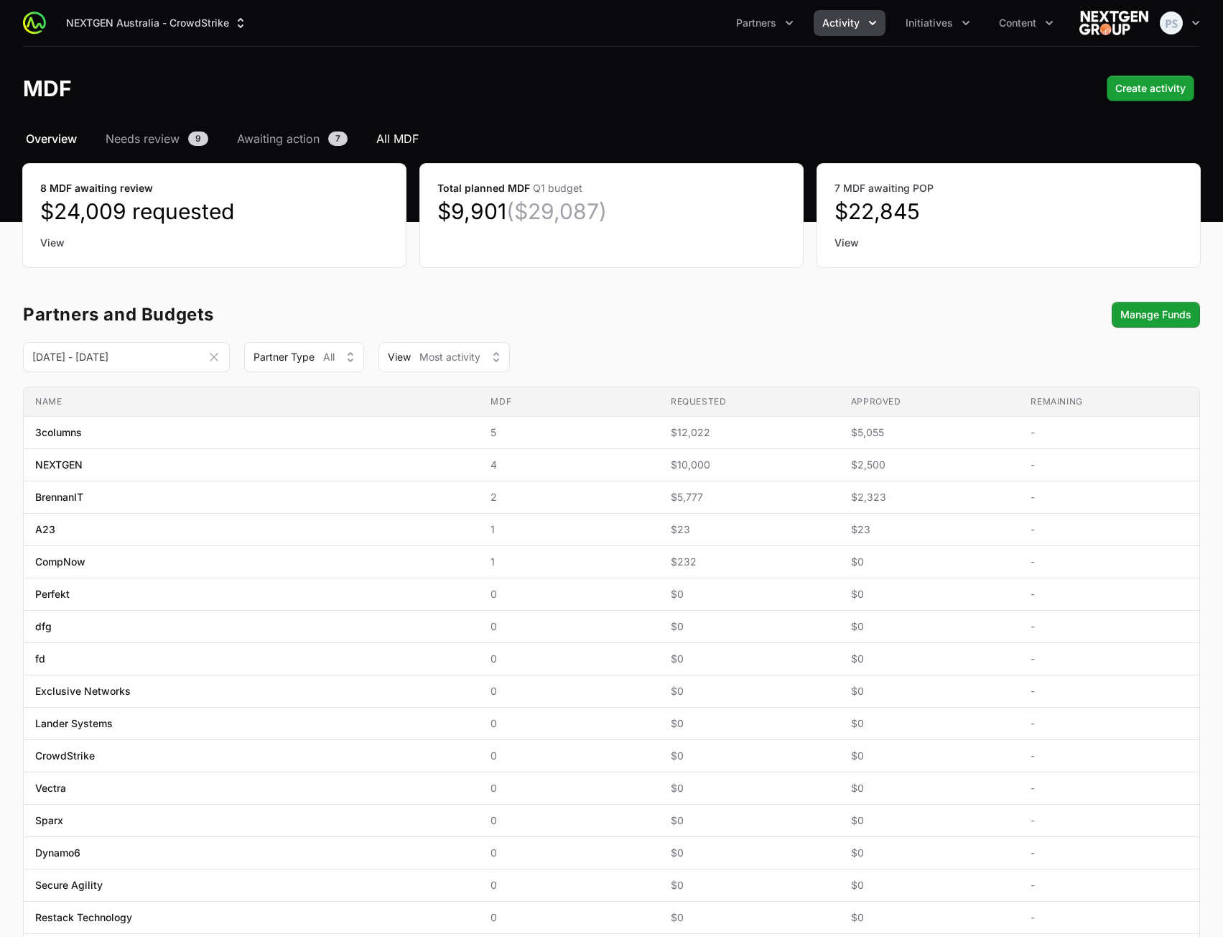
click at [392, 139] on span "All MDF" at bounding box center [397, 138] width 42 height 17
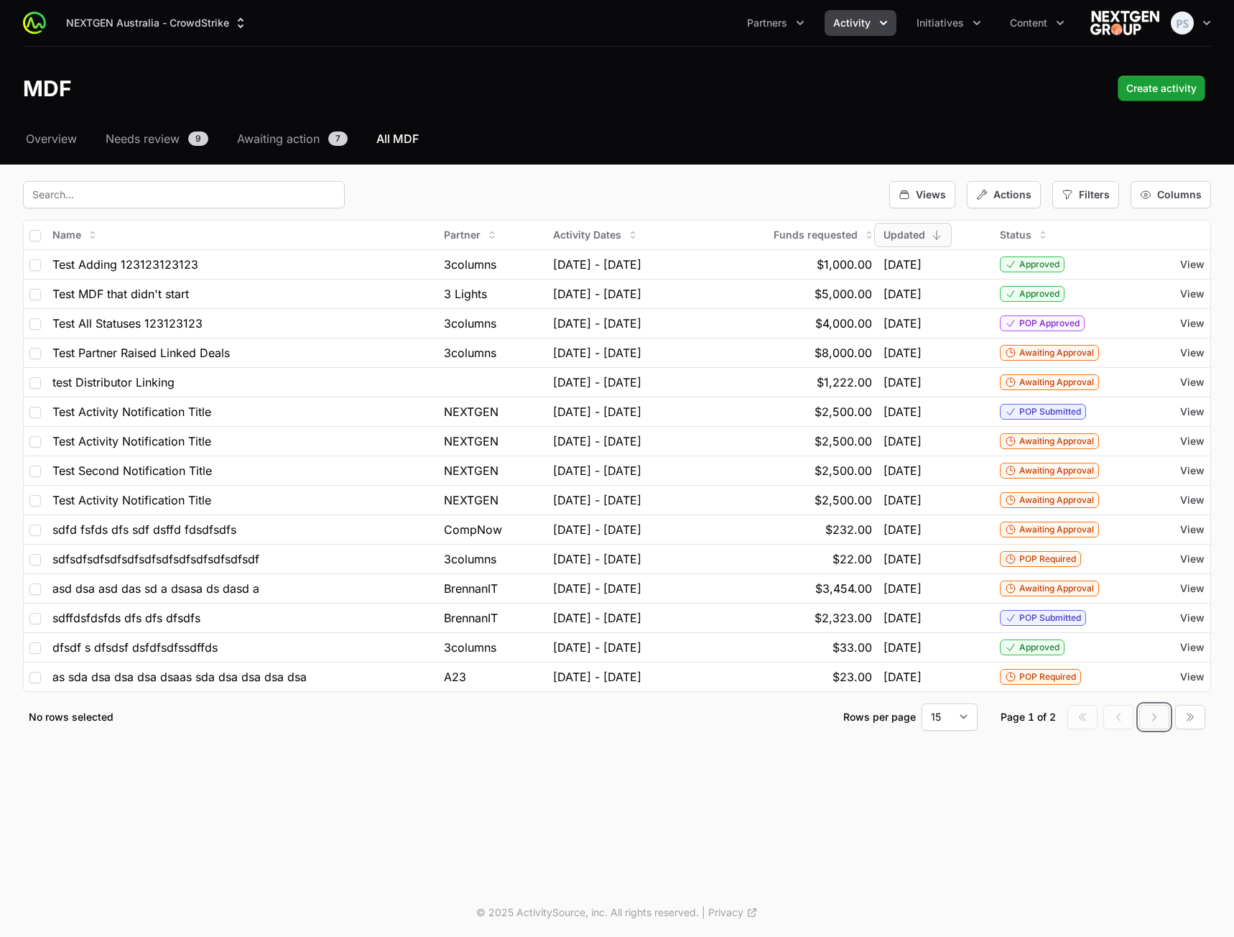
click at [1153, 721] on icon "button" at bounding box center [1154, 716] width 11 height 11
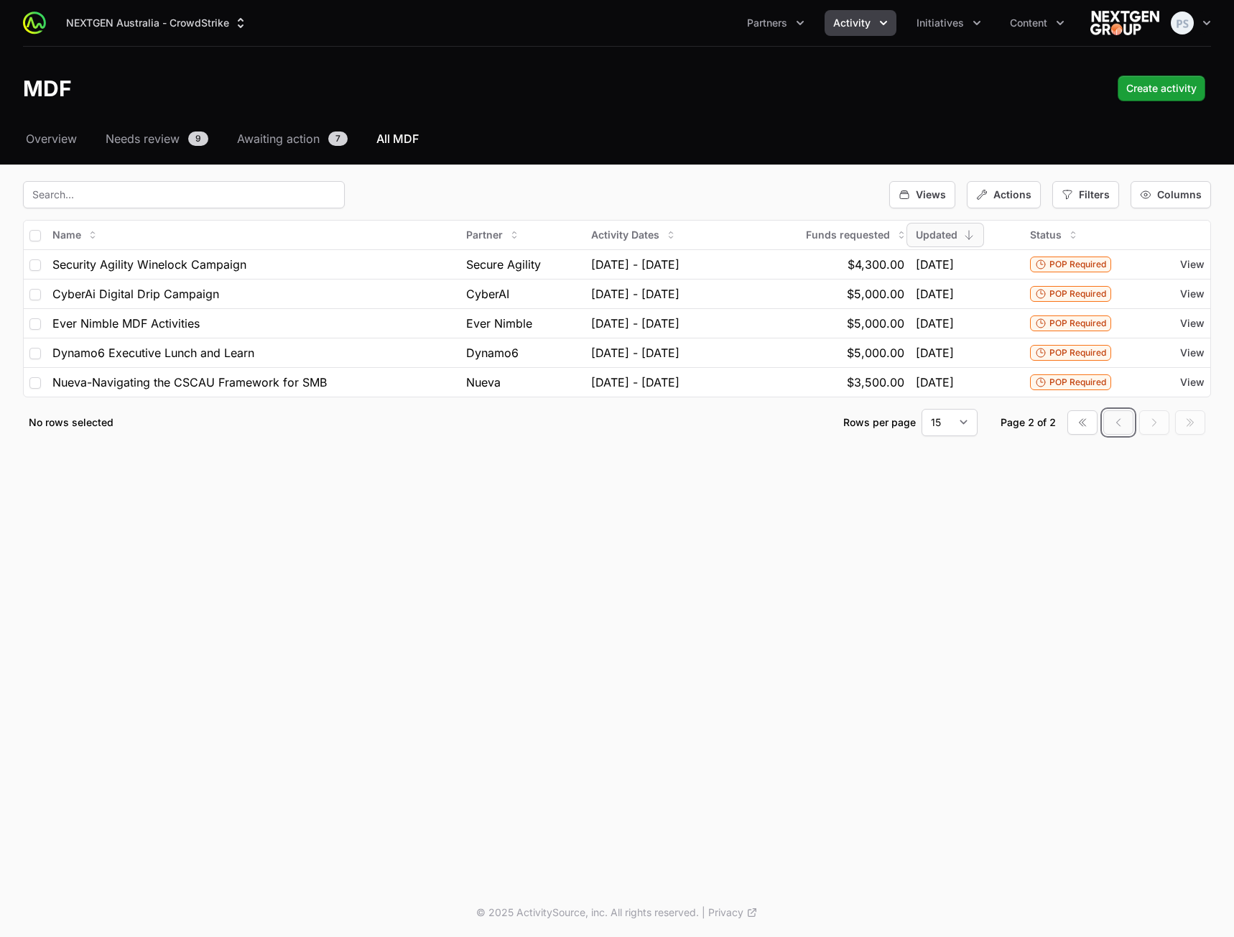
click at [1109, 421] on button "Go to previous page" at bounding box center [1118, 422] width 30 height 24
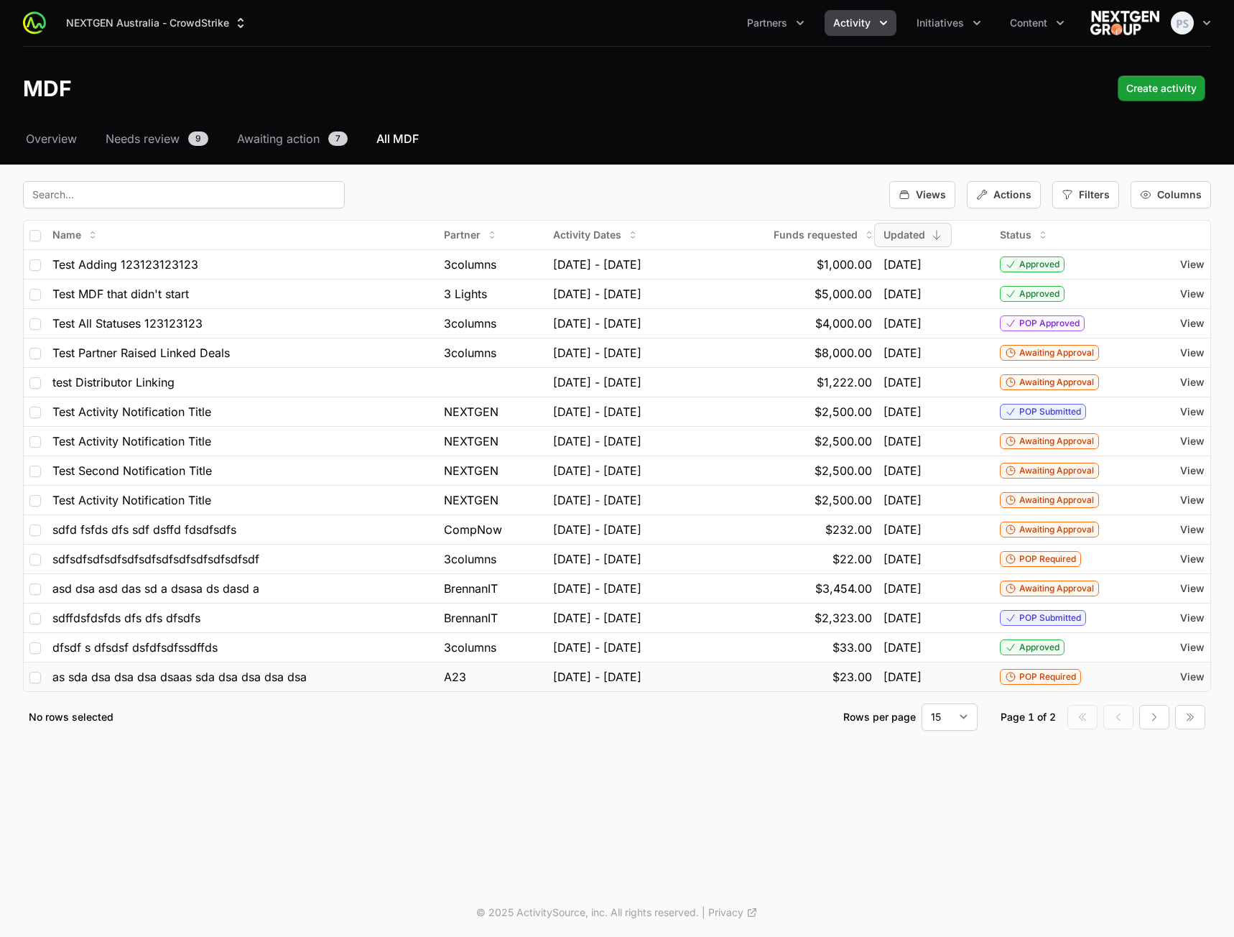
click at [824, 683] on div "$23.00" at bounding box center [790, 676] width 163 height 17
click at [870, 642] on span "$33.00" at bounding box center [853, 647] width 40 height 17
click at [1195, 264] on span "View" at bounding box center [1192, 264] width 24 height 14
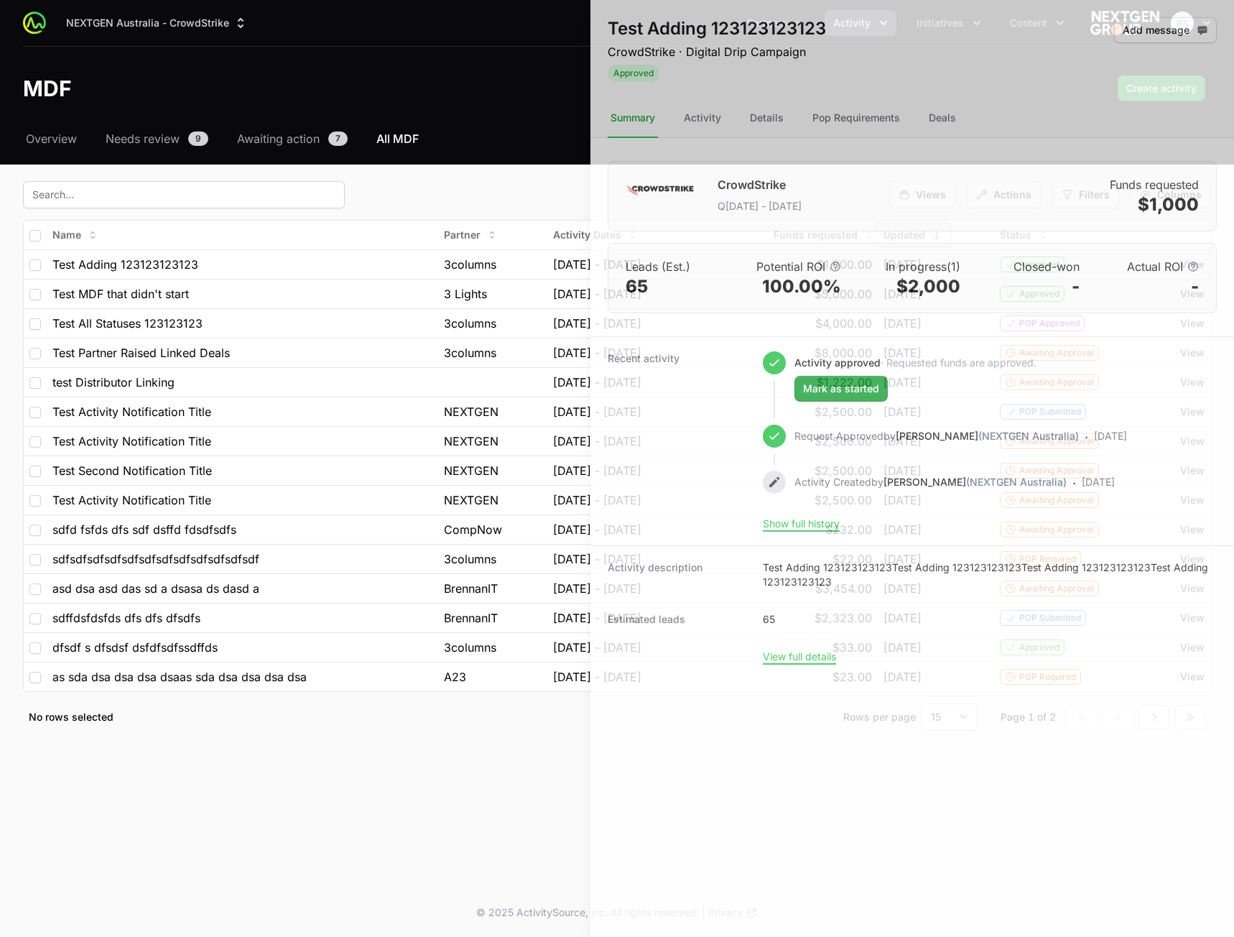
click at [427, 695] on div at bounding box center [617, 468] width 1234 height 937
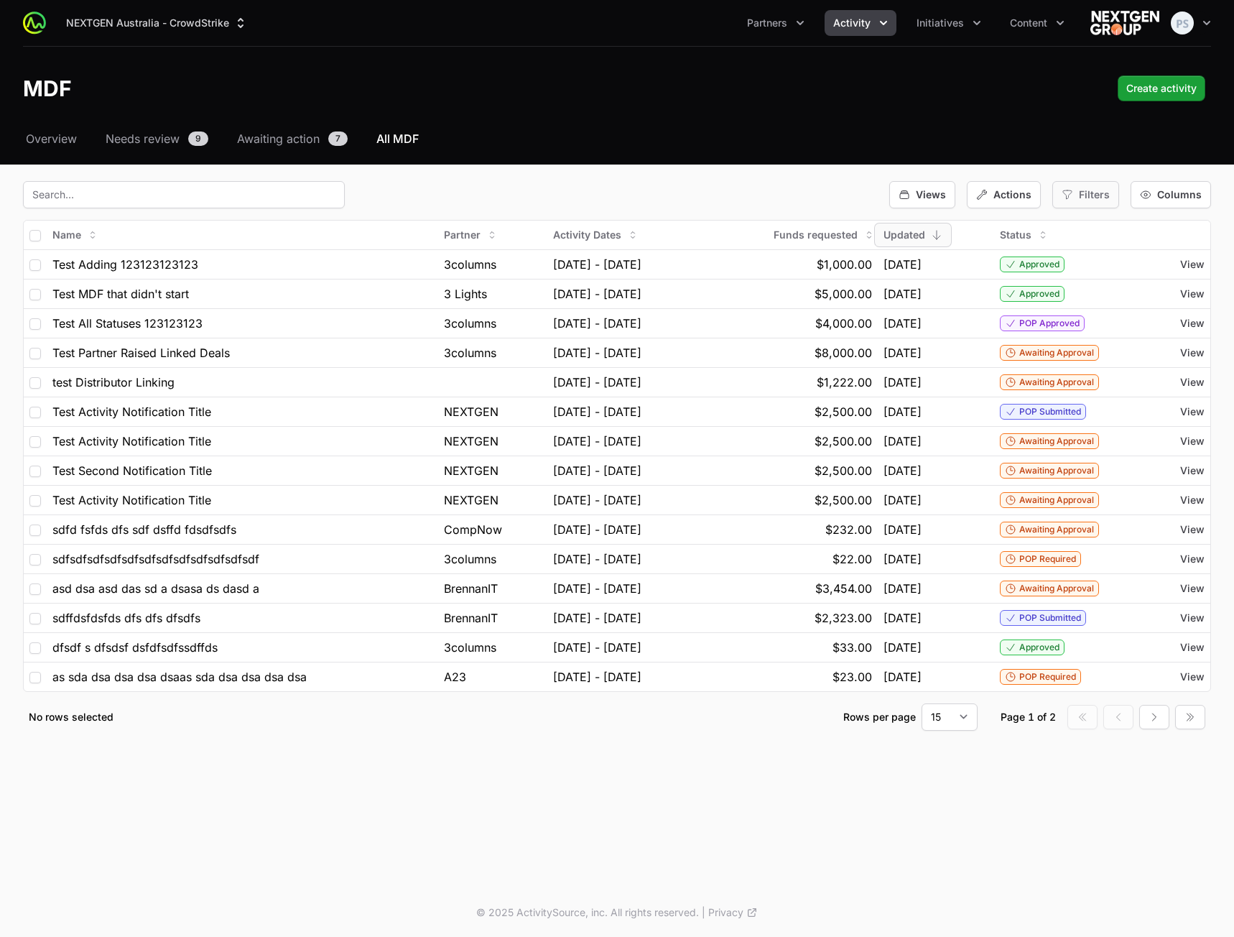
click at [1100, 196] on span "Filters" at bounding box center [1094, 194] width 31 height 14
click at [1096, 167] on div "Select a tab Overview Needs review Awaiting action All MDF Overview Needs revie…" at bounding box center [617, 447] width 1234 height 635
click at [872, 678] on span "$23.00" at bounding box center [853, 676] width 40 height 17
click at [1156, 719] on icon "button" at bounding box center [1154, 716] width 11 height 11
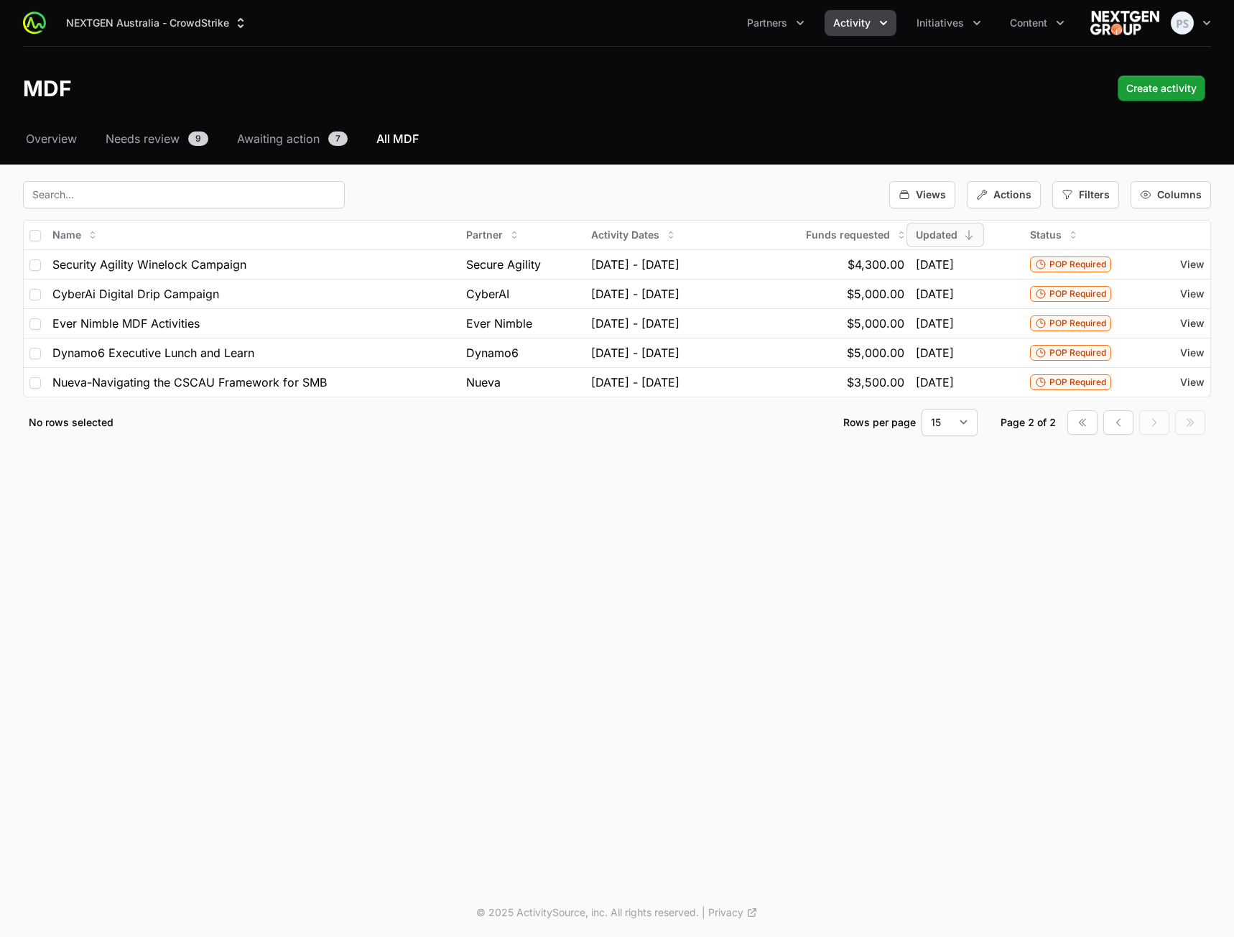
click at [646, 95] on div "MDF Create activity" at bounding box center [617, 88] width 1188 height 26
click at [335, 506] on div "NEXTGEN Australia - CrowdStrike Partners Activity Initiatives Content Open user…" at bounding box center [617, 444] width 1234 height 888
